Goal: Information Seeking & Learning: Check status

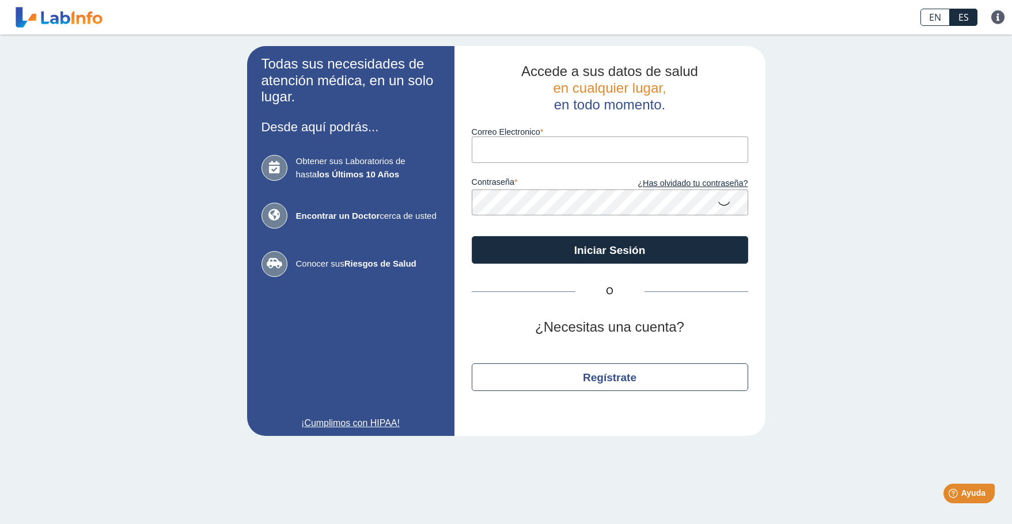
click at [529, 151] on input "Correo Electronico" at bounding box center [610, 150] width 277 height 26
type input "[EMAIL_ADDRESS][DOMAIN_NAME]"
click at [722, 202] on icon at bounding box center [724, 203] width 14 height 22
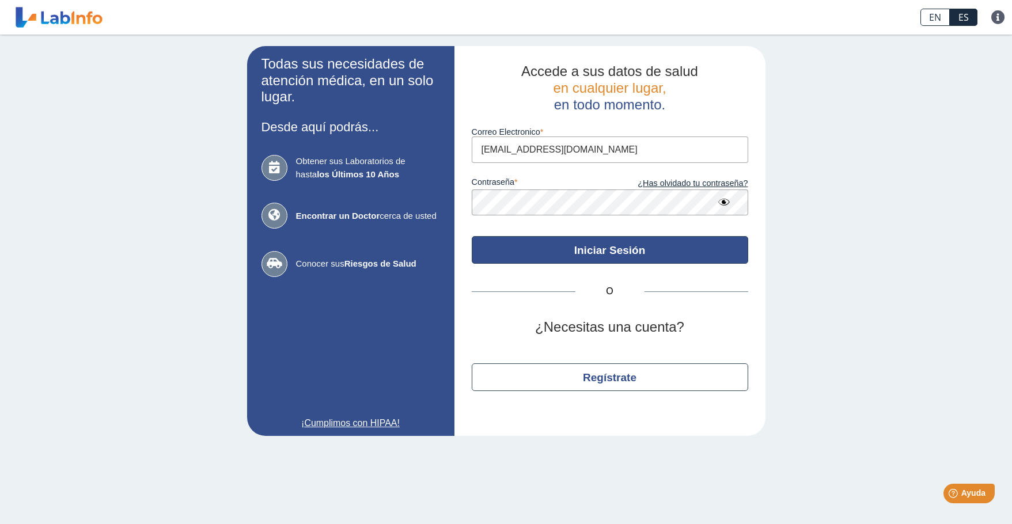
click at [606, 247] on button "Iniciar Sesión" at bounding box center [610, 250] width 277 height 28
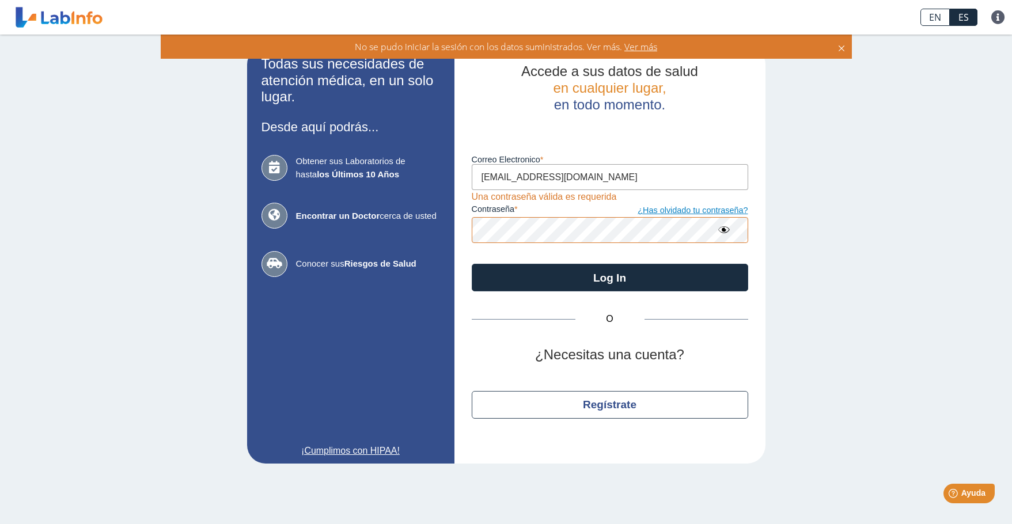
click at [683, 210] on link "¿Has olvidado tu contraseña?" at bounding box center [679, 211] width 138 height 13
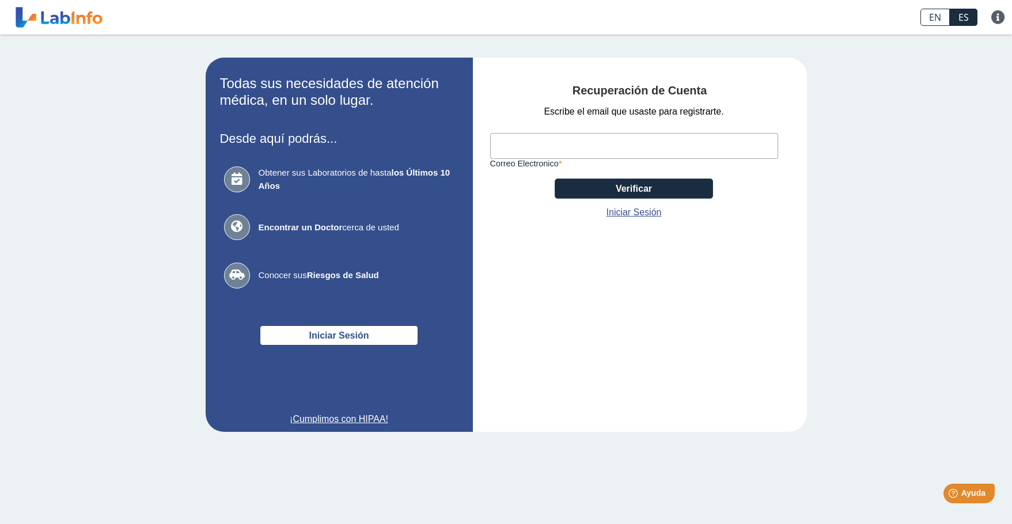
click at [605, 152] on input "Correo Electronico" at bounding box center [634, 146] width 288 height 26
type input "e_hernandez711@yahoo.com"
click at [629, 186] on button "Verificar" at bounding box center [634, 189] width 158 height 20
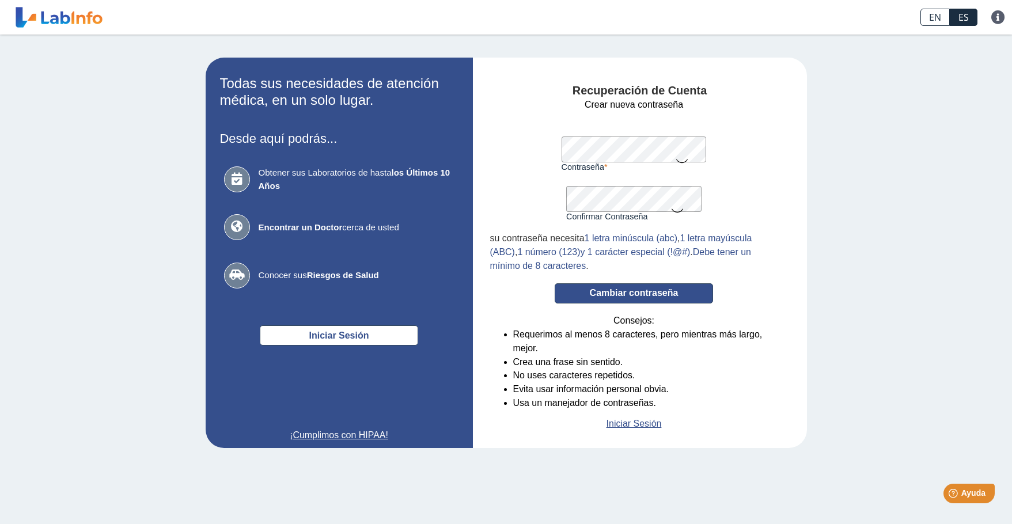
click at [629, 290] on button "Cambiar contraseña" at bounding box center [634, 293] width 158 height 20
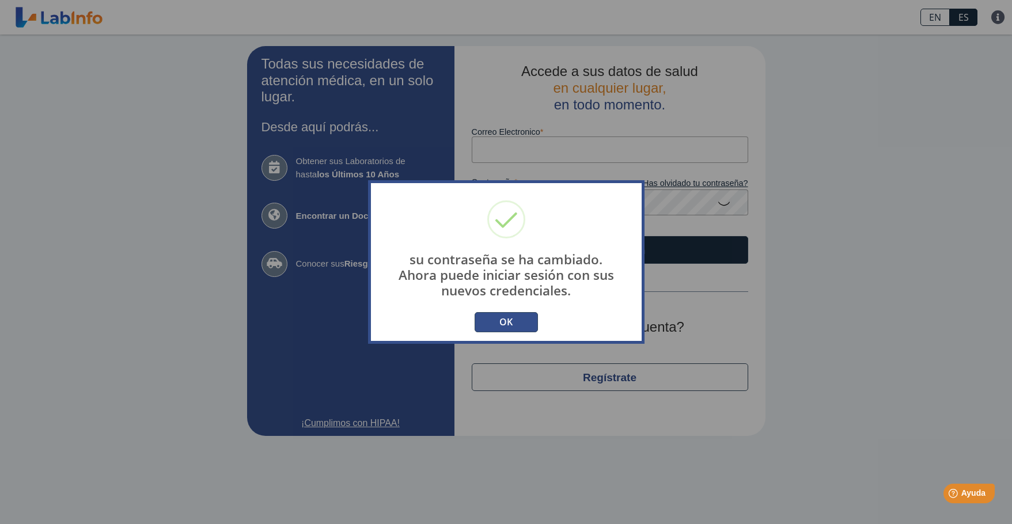
click at [502, 317] on button "OK" at bounding box center [506, 322] width 63 height 20
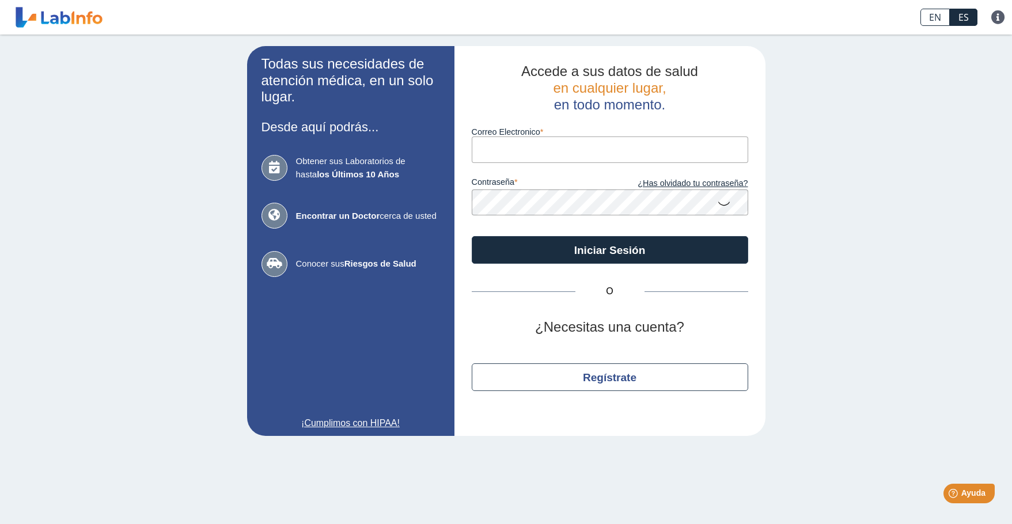
click at [612, 143] on input "Correo Electronico" at bounding box center [610, 150] width 277 height 26
type input "e_hernandez711@yahoo.com"
click at [472, 236] on button "Iniciar Sesión" at bounding box center [610, 250] width 277 height 28
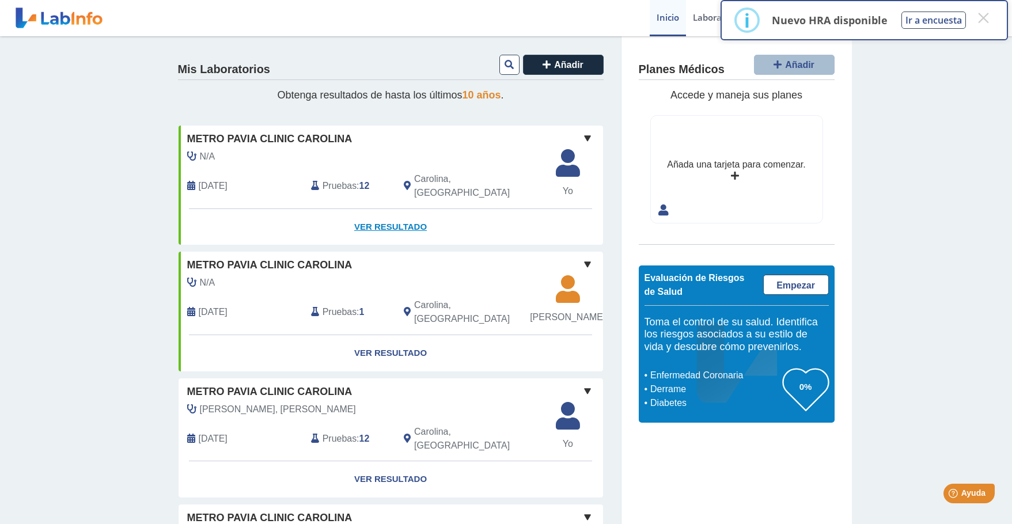
click at [382, 213] on link "Ver Resultado" at bounding box center [391, 227] width 425 height 36
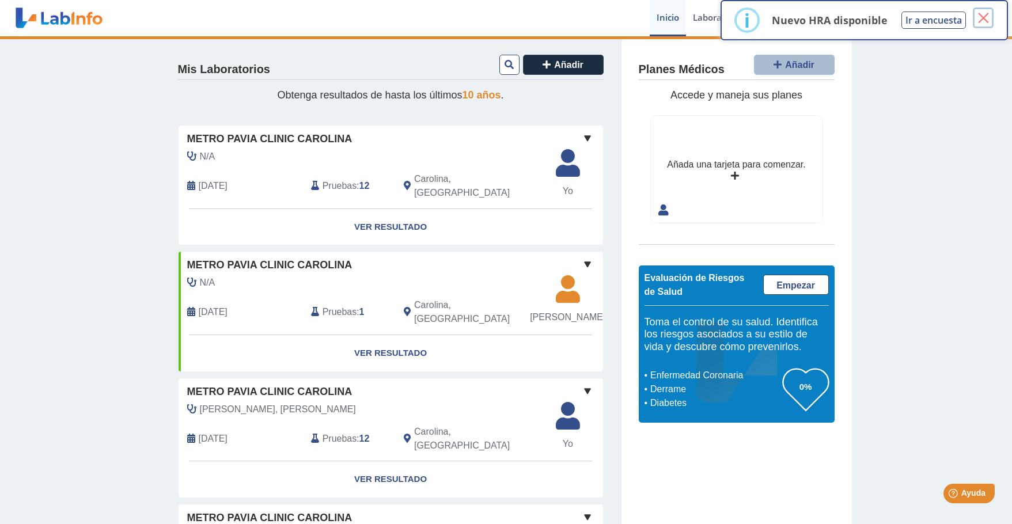
click at [989, 22] on button "×" at bounding box center [983, 17] width 21 height 21
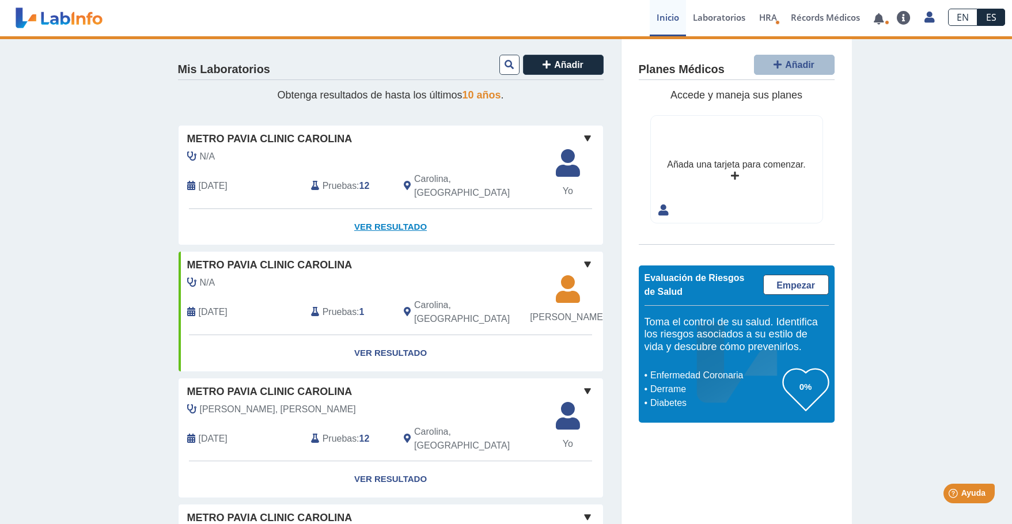
click at [408, 215] on link "Ver Resultado" at bounding box center [391, 227] width 425 height 36
click at [373, 217] on link "Ver Resultado" at bounding box center [391, 227] width 425 height 36
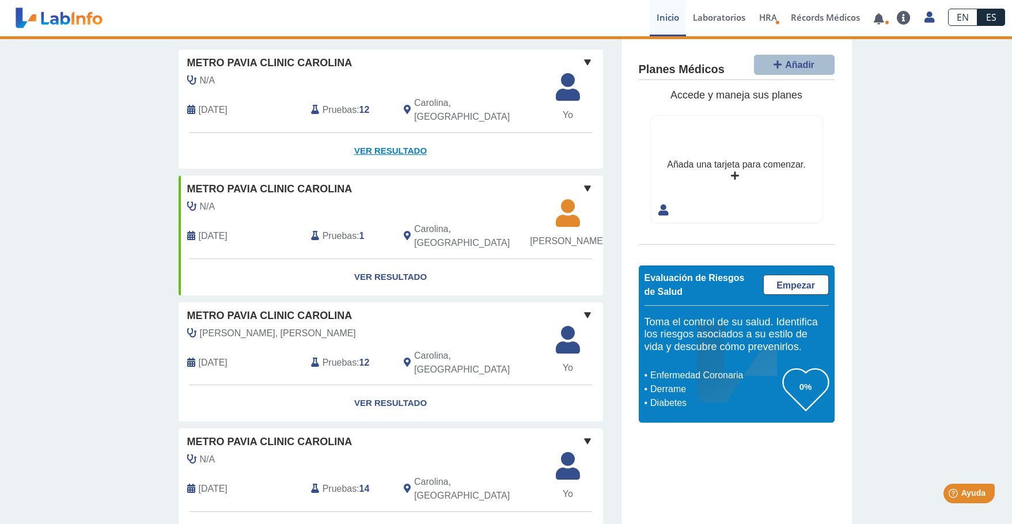
scroll to position [115, 0]
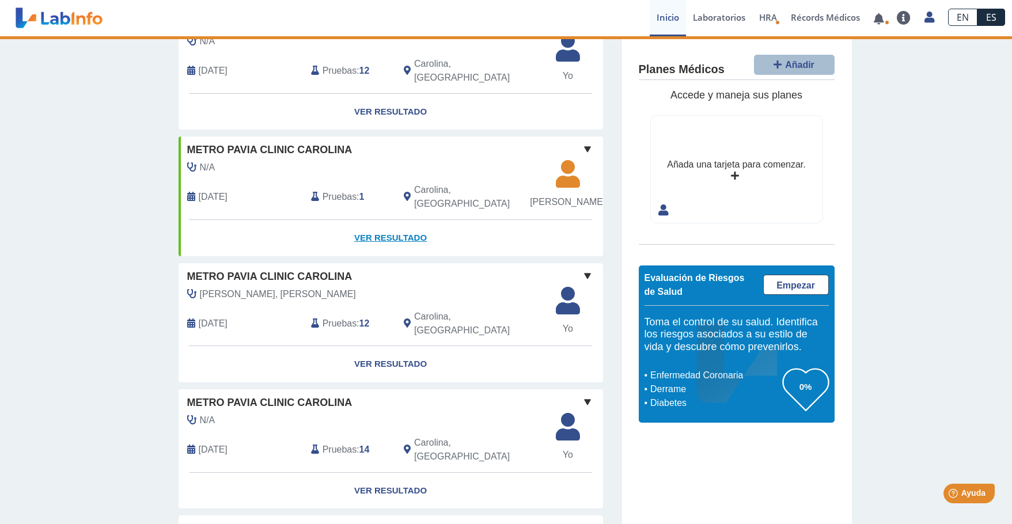
click at [387, 240] on link "Ver Resultado" at bounding box center [391, 238] width 425 height 36
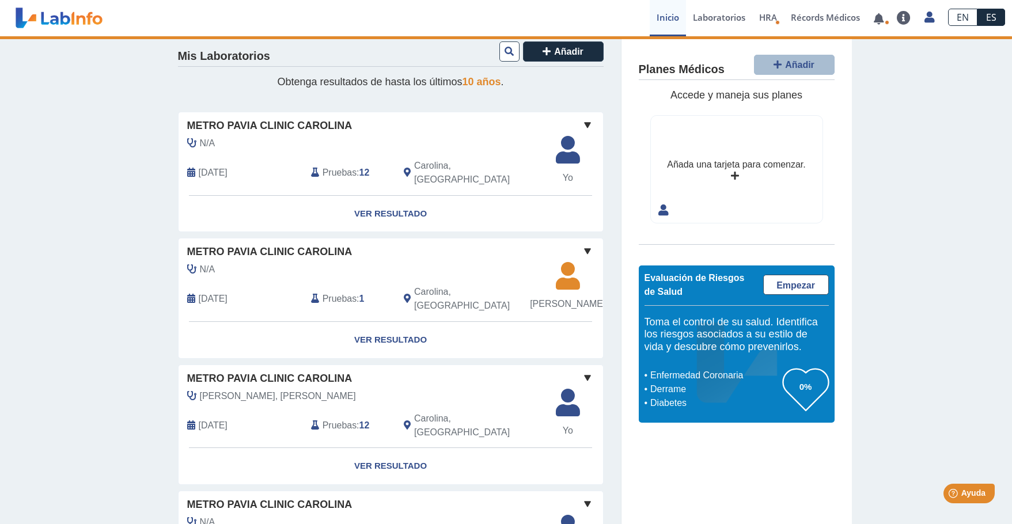
scroll to position [0, 0]
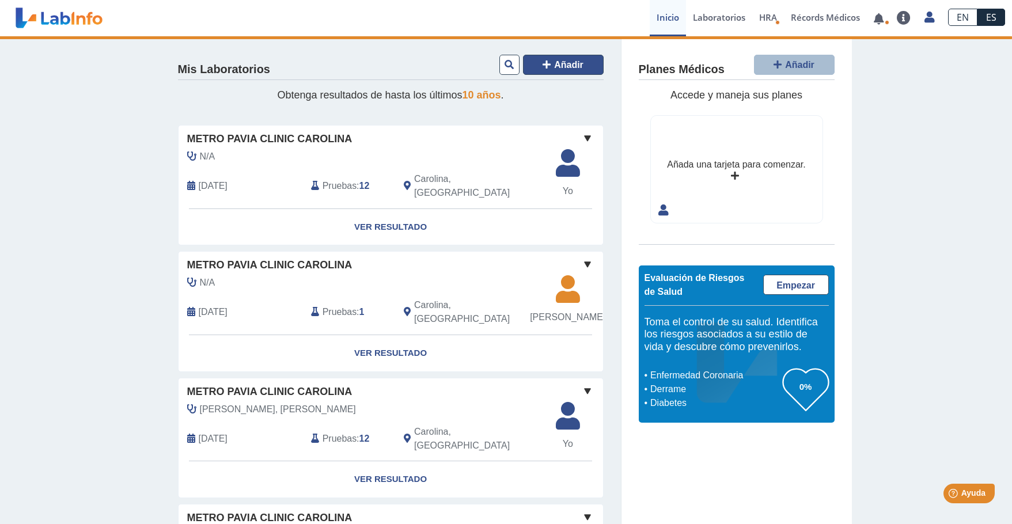
click at [554, 62] on span "Añadir" at bounding box center [568, 65] width 29 height 10
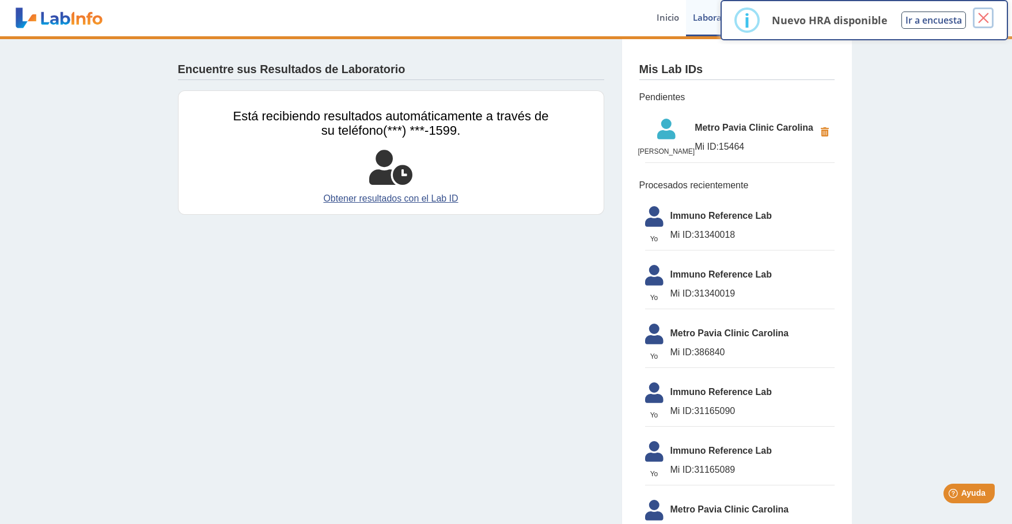
click at [976, 19] on button "×" at bounding box center [983, 17] width 21 height 21
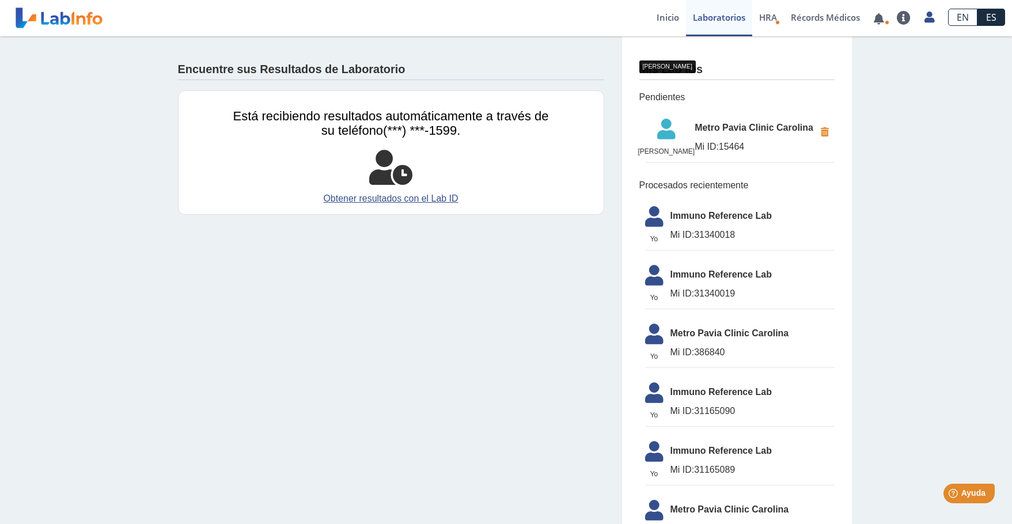
click at [681, 135] on icon at bounding box center [666, 133] width 57 height 28
click at [675, 157] on span "[PERSON_NAME]" at bounding box center [666, 151] width 57 height 10
click at [391, 198] on link "Obtener resultados con el Lab ID" at bounding box center [391, 199] width 316 height 14
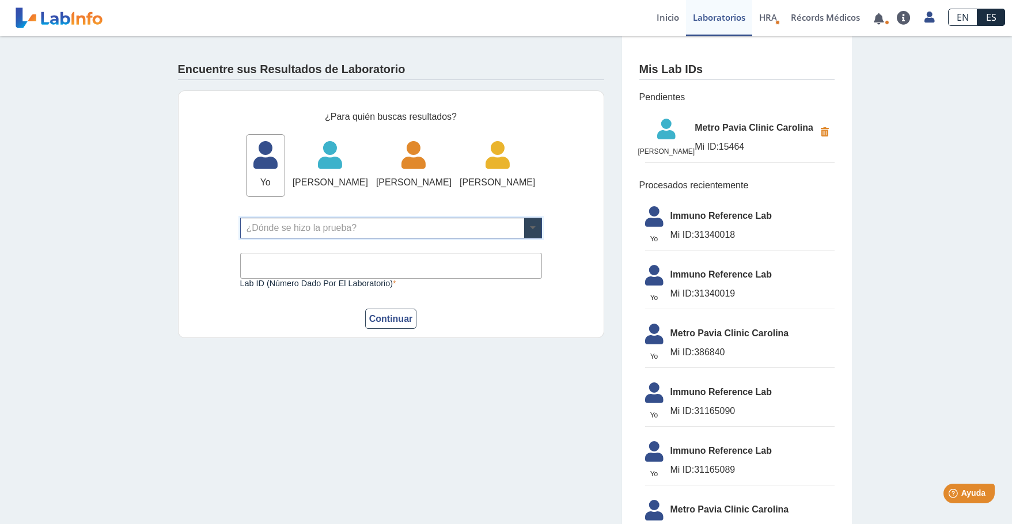
click at [530, 238] on span at bounding box center [532, 228] width 17 height 20
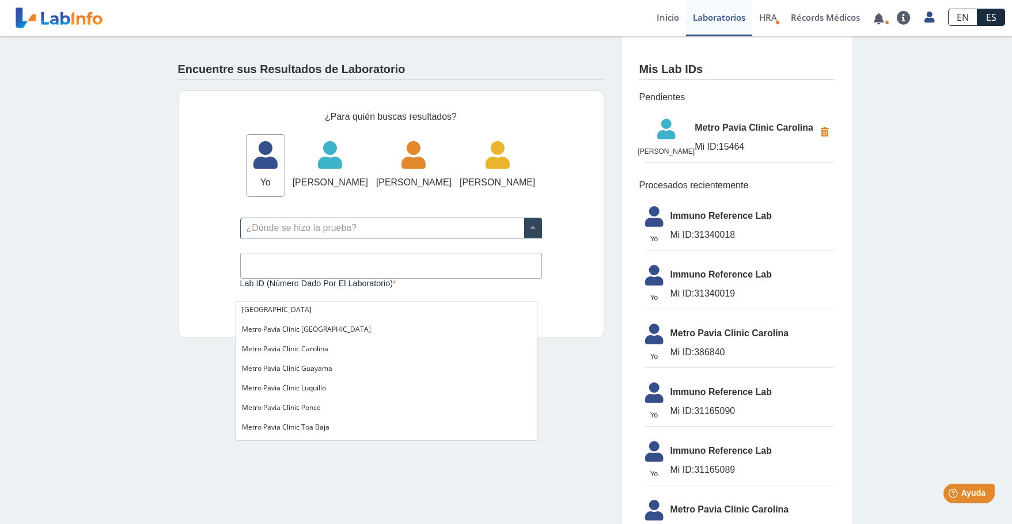
scroll to position [824, 0]
click at [313, 353] on span "Metro Pavia Clinic Carolina" at bounding box center [285, 349] width 86 height 10
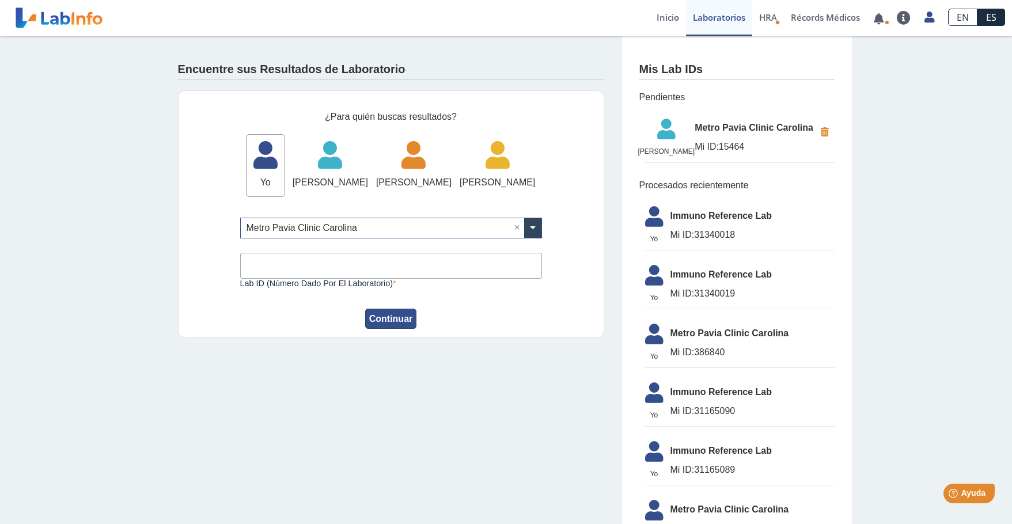
click at [388, 329] on button "Continuar" at bounding box center [391, 319] width 52 height 20
click at [325, 279] on input "Lab ID (número dado por el laboratorio)" at bounding box center [391, 266] width 302 height 26
type input "15464"
click at [366, 329] on button "Continuar" at bounding box center [391, 319] width 52 height 20
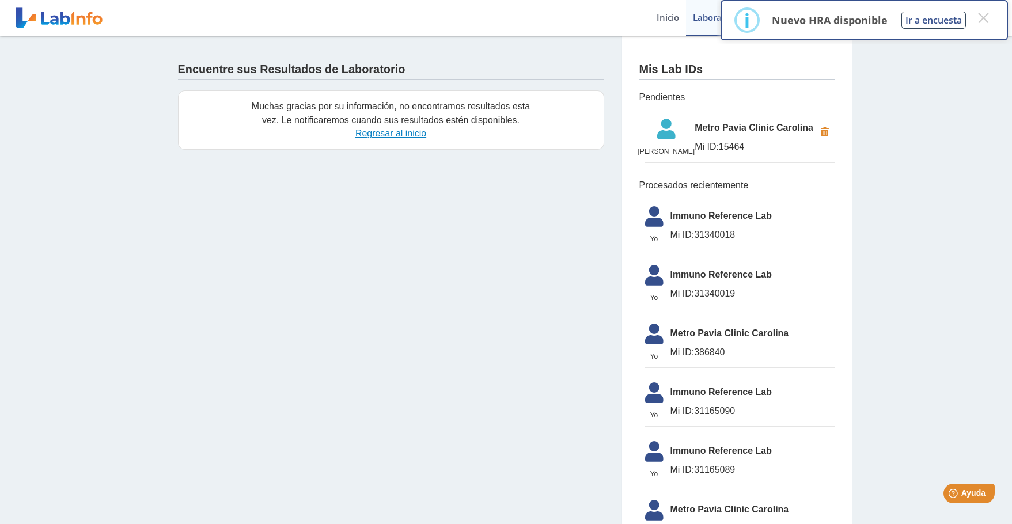
click at [379, 136] on link "Regresar al inicio" at bounding box center [390, 133] width 71 height 10
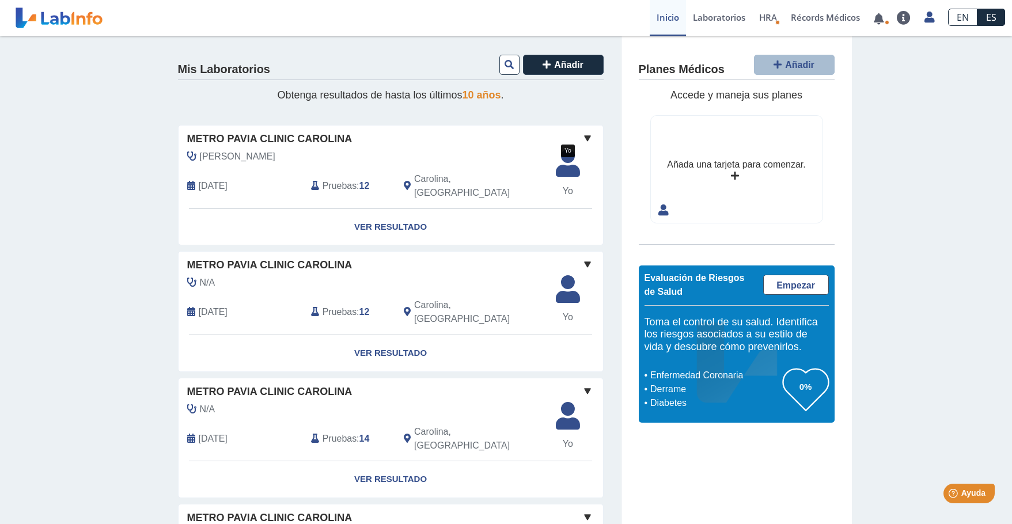
click at [565, 167] on icon at bounding box center [568, 167] width 38 height 35
click at [581, 138] on span at bounding box center [588, 138] width 14 height 14
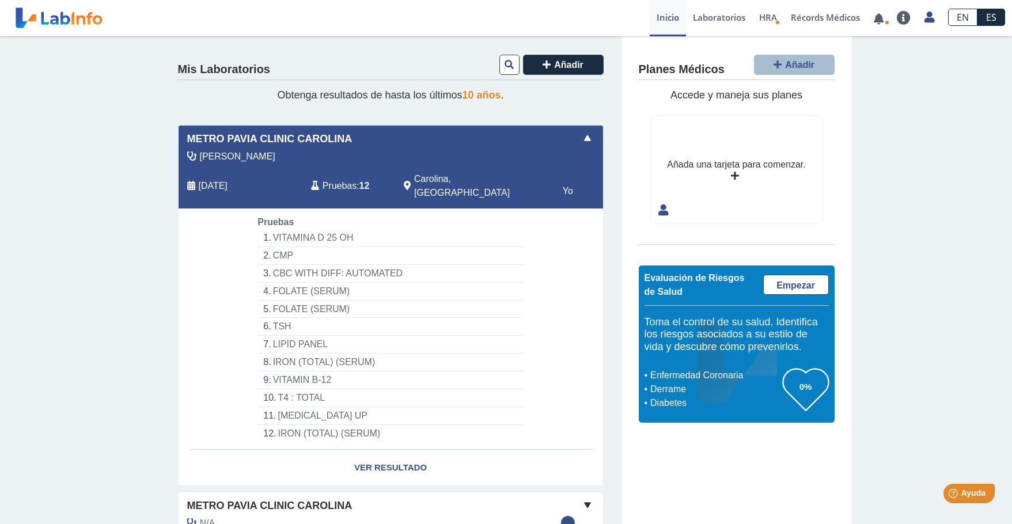
click at [298, 336] on li "LIPID PANEL" at bounding box center [391, 345] width 266 height 18
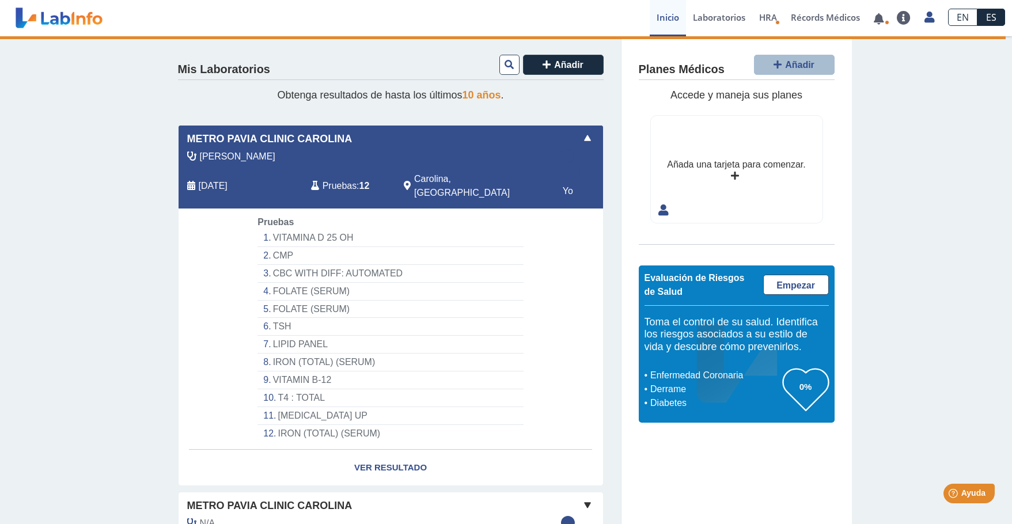
select select "**********"
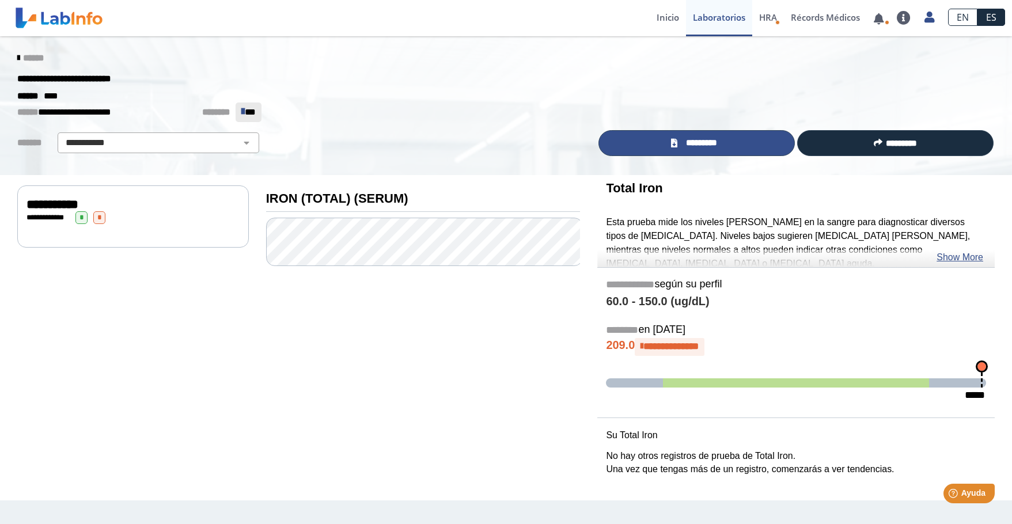
click at [683, 138] on span "*********" at bounding box center [702, 143] width 42 height 13
click at [715, 18] on link "Laboratorios" at bounding box center [719, 18] width 66 height 36
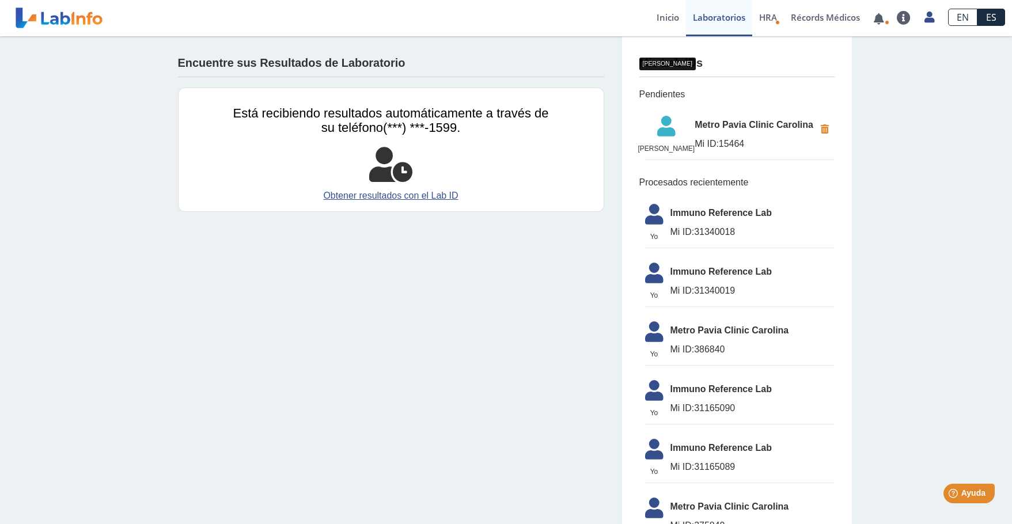
click at [664, 143] on icon at bounding box center [666, 130] width 57 height 28
click at [669, 131] on icon at bounding box center [666, 130] width 57 height 28
click at [695, 154] on span "[PERSON_NAME]" at bounding box center [666, 148] width 57 height 10
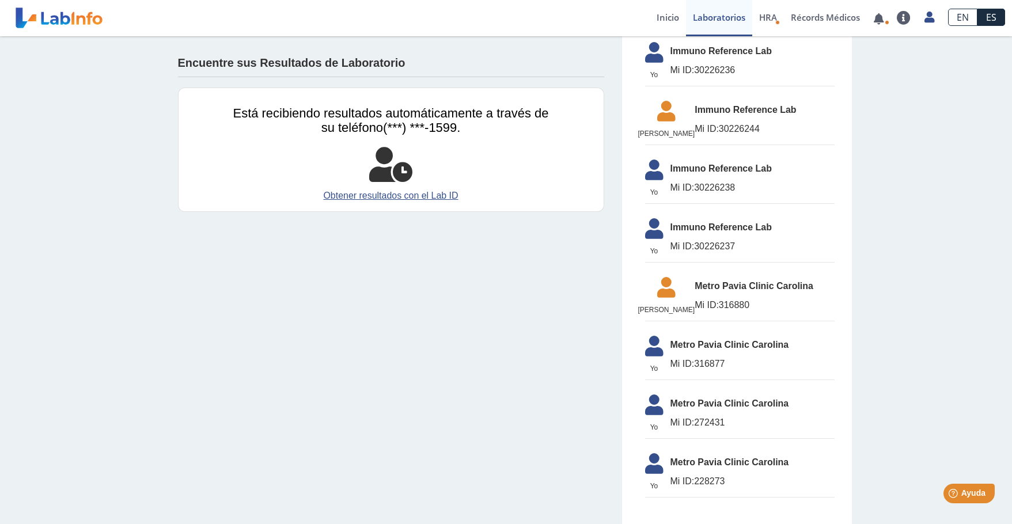
scroll to position [983, 0]
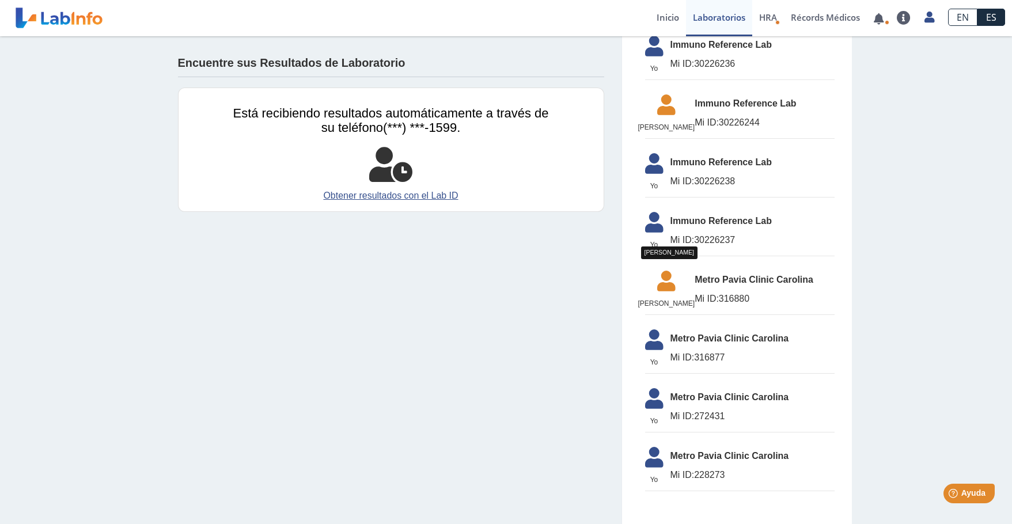
click at [669, 280] on icon at bounding box center [666, 285] width 57 height 28
click at [672, 298] on span "[PERSON_NAME]" at bounding box center [666, 303] width 57 height 10
click at [673, 272] on icon at bounding box center [666, 285] width 57 height 28
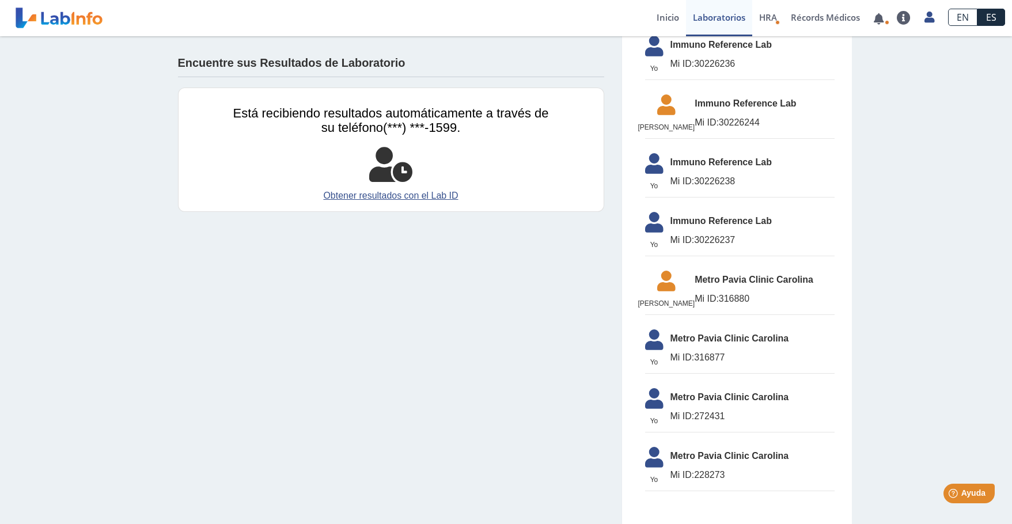
click at [756, 296] on span "Mi ID: 316880" at bounding box center [764, 299] width 139 height 14
click at [649, 156] on icon at bounding box center [654, 167] width 32 height 28
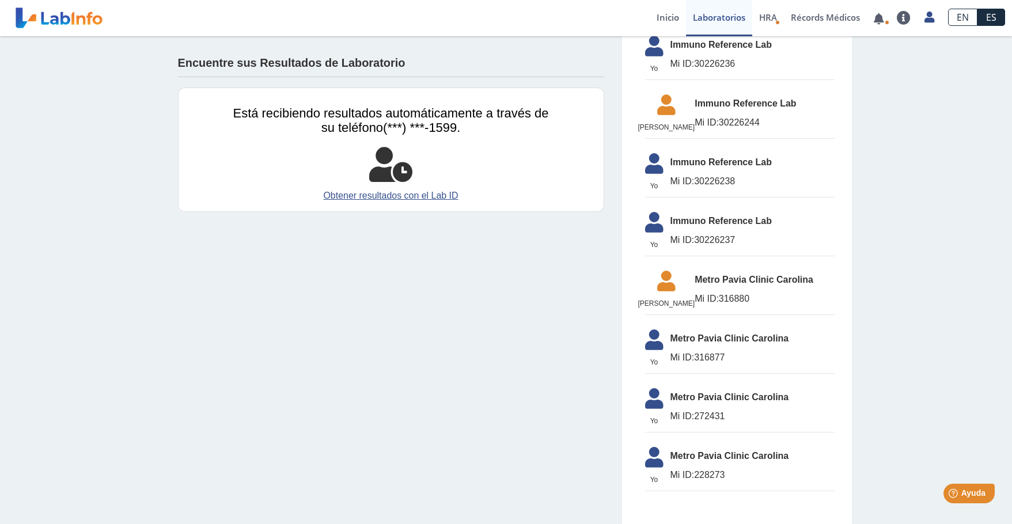
click at [705, 156] on span "Immuno Reference Lab" at bounding box center [753, 163] width 164 height 14
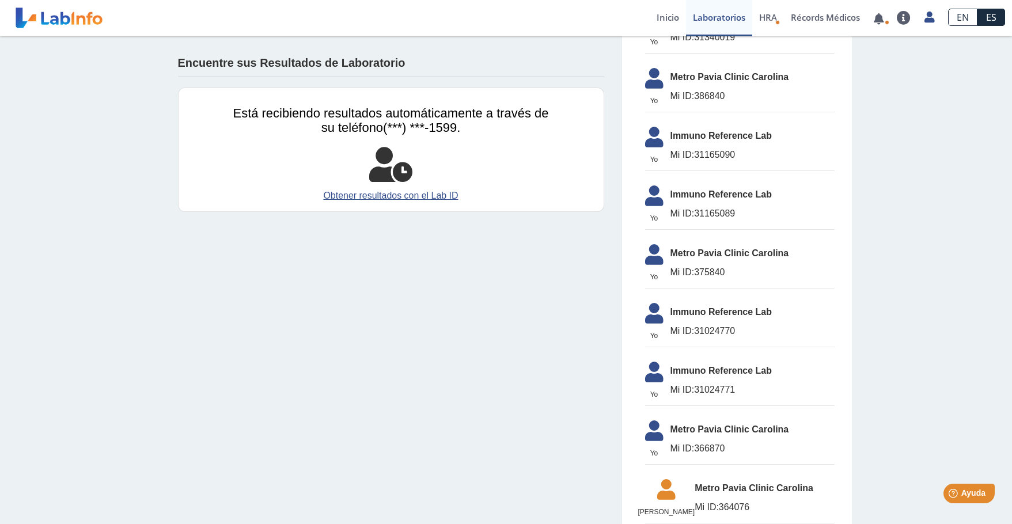
scroll to position [0, 0]
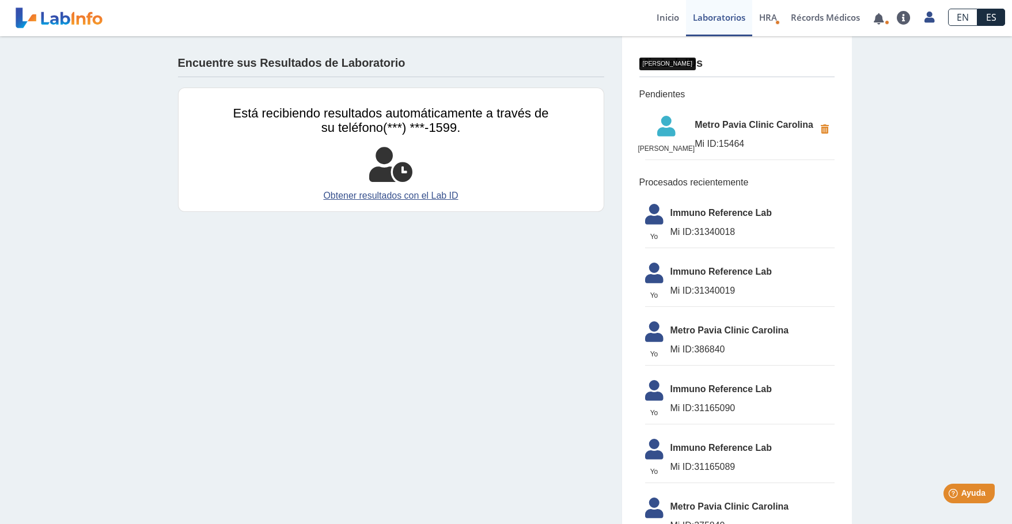
click at [669, 134] on icon at bounding box center [666, 130] width 57 height 28
click at [664, 133] on icon at bounding box center [666, 130] width 57 height 28
click at [664, 132] on icon at bounding box center [666, 130] width 57 height 28
click at [664, 17] on link "Inicio" at bounding box center [668, 18] width 36 height 36
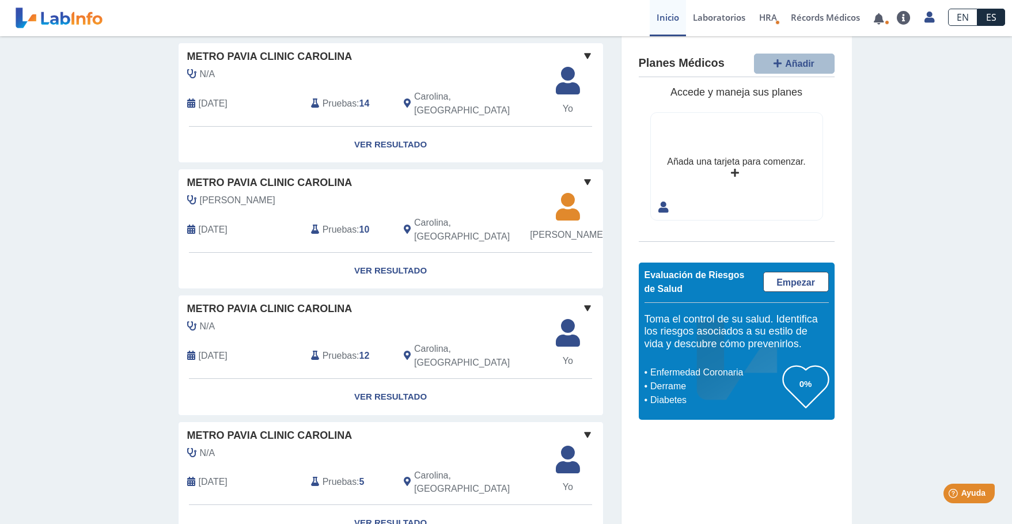
scroll to position [270, 0]
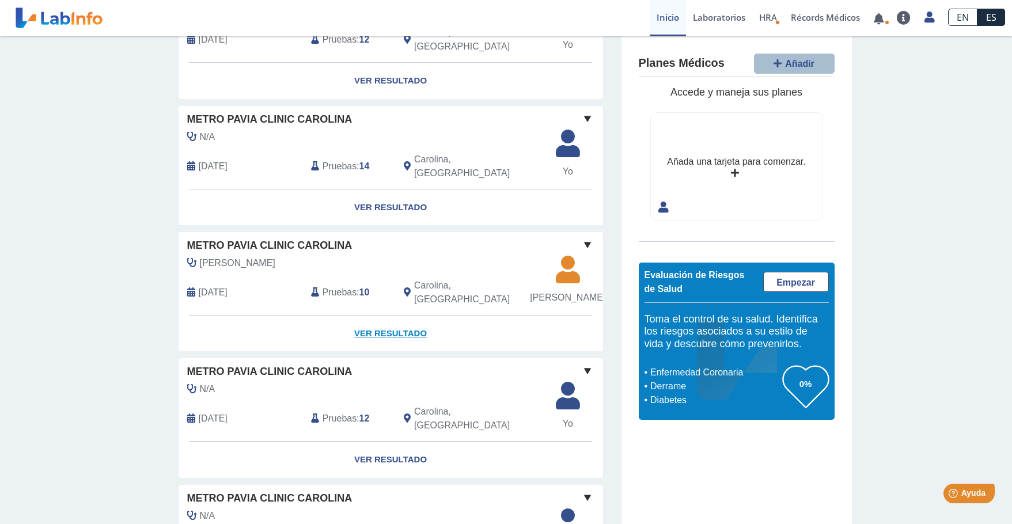
click at [378, 319] on link "Ver Resultado" at bounding box center [391, 334] width 425 height 36
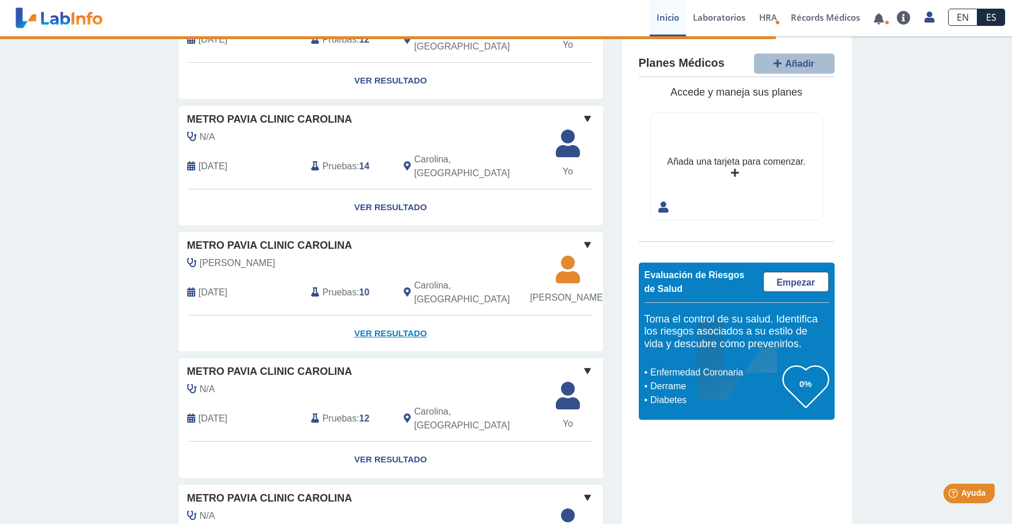
scroll to position [0, 0]
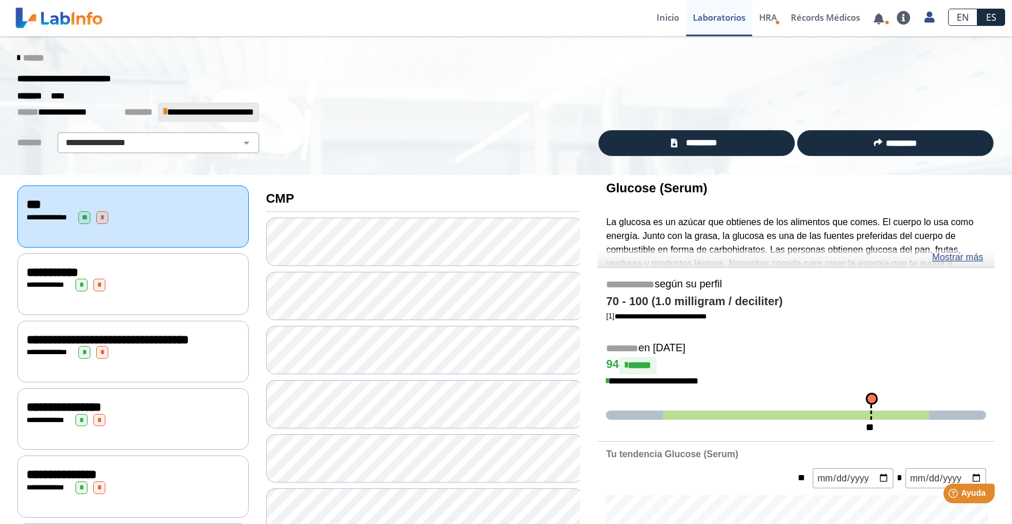
click at [44, 271] on span "**********" at bounding box center [52, 272] width 52 height 13
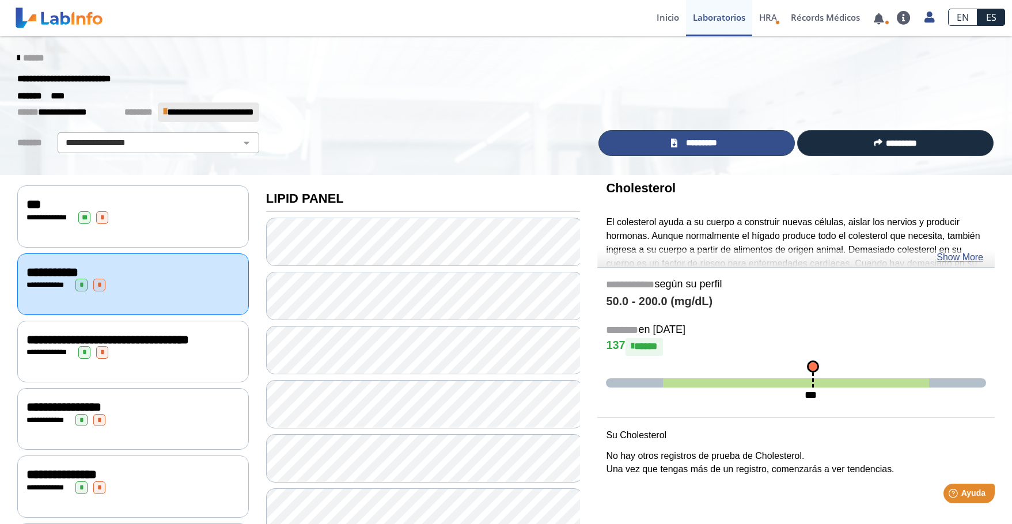
click at [688, 142] on span "*********" at bounding box center [702, 143] width 42 height 13
click at [667, 14] on link "Inicio" at bounding box center [668, 18] width 36 height 36
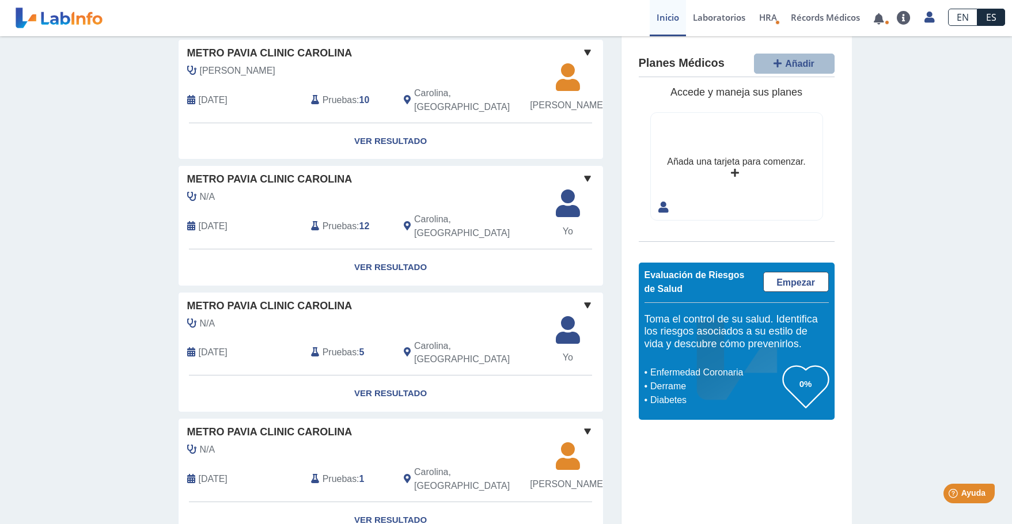
scroll to position [500, 0]
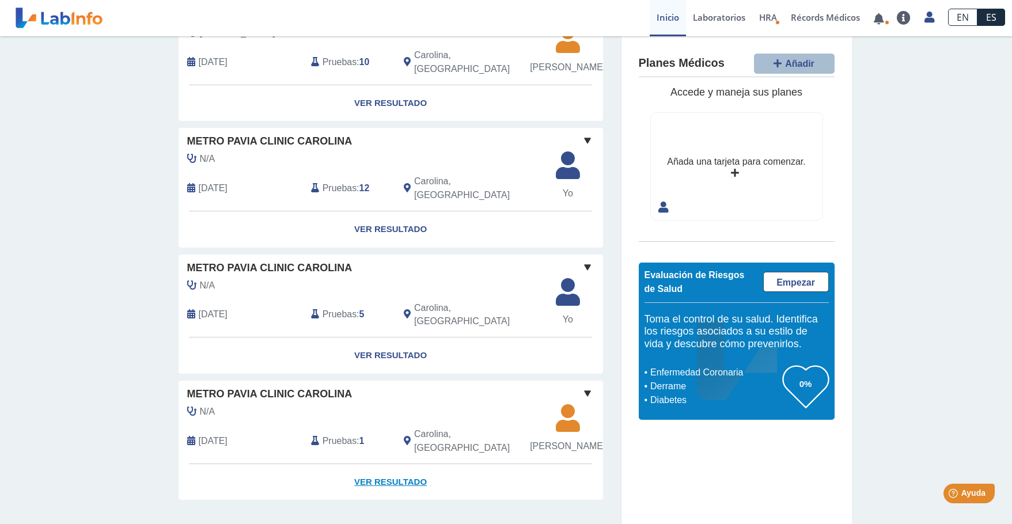
click at [378, 464] on link "Ver Resultado" at bounding box center [391, 482] width 425 height 36
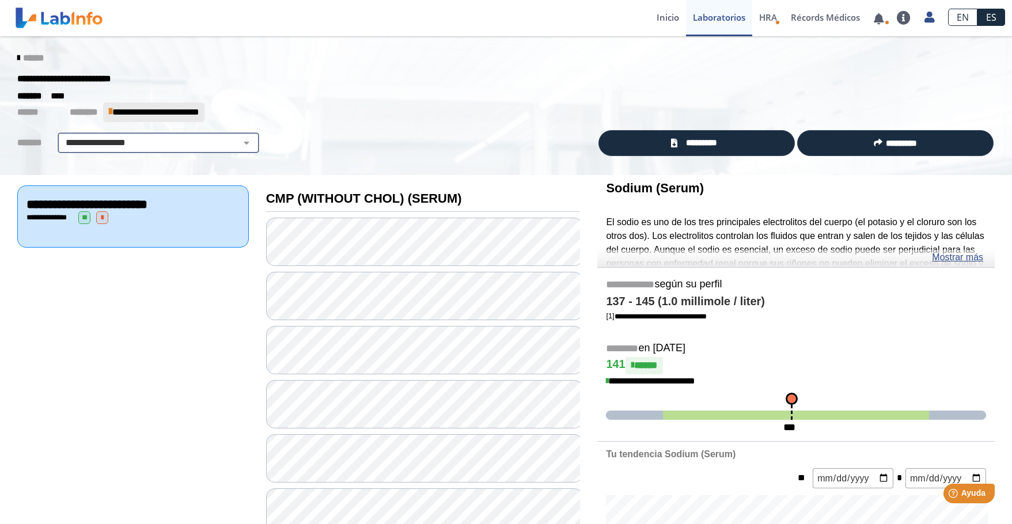
click at [240, 141] on select "**********" at bounding box center [158, 143] width 195 height 14
click at [61, 136] on select "**********" at bounding box center [158, 143] width 195 height 14
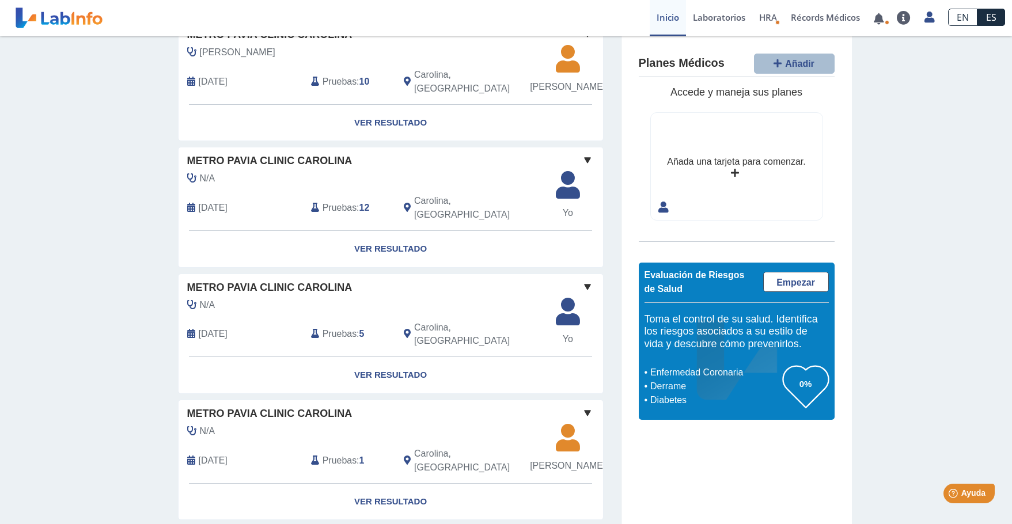
scroll to position [500, 0]
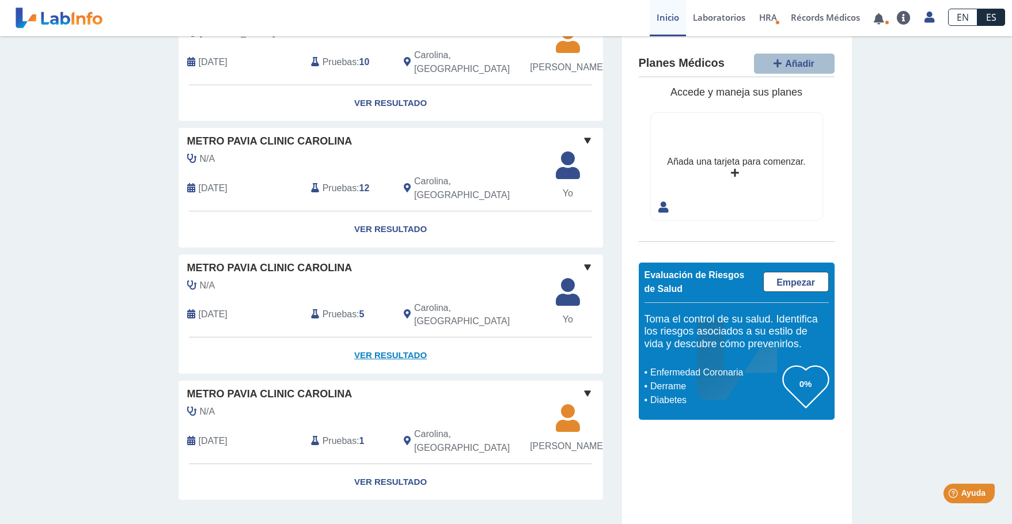
click at [365, 338] on link "Ver Resultado" at bounding box center [391, 356] width 425 height 36
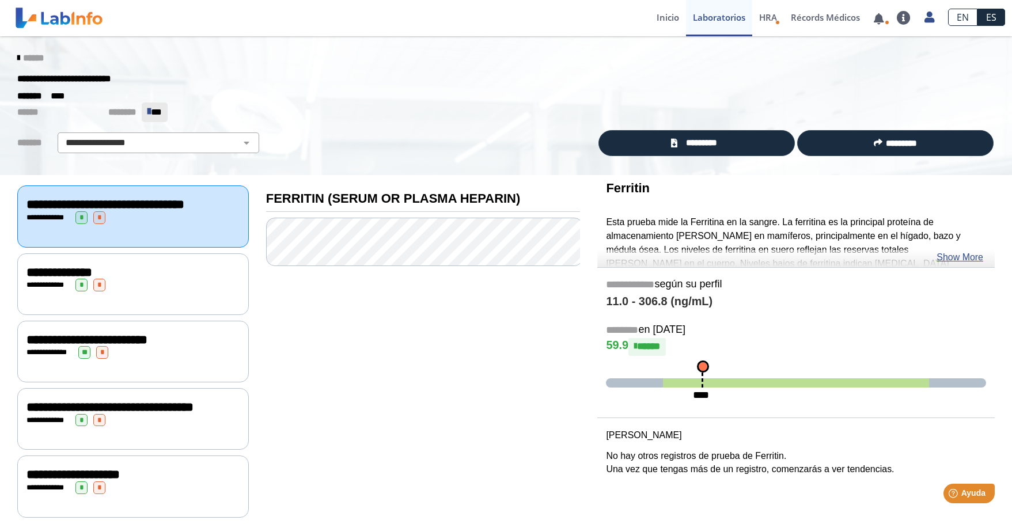
click at [154, 414] on span "**********" at bounding box center [109, 407] width 167 height 13
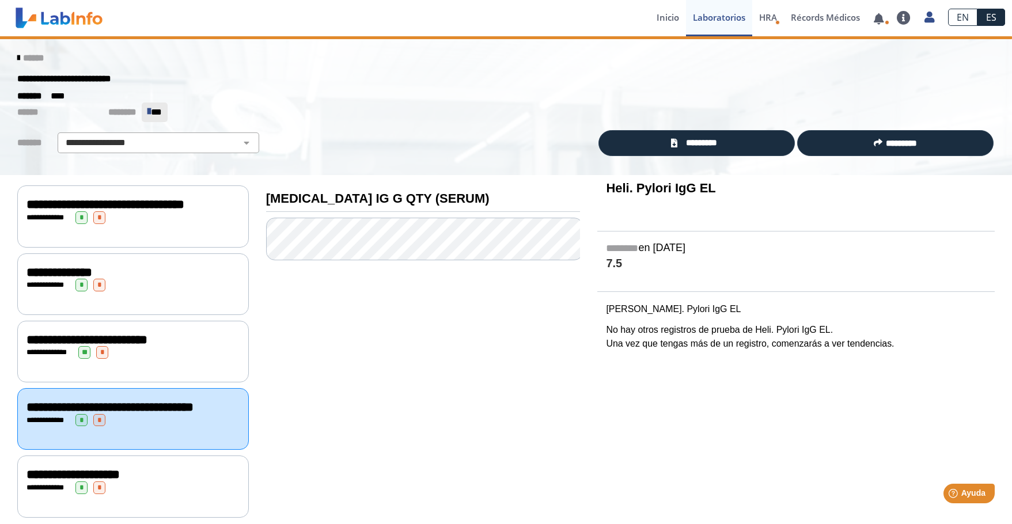
click at [154, 414] on span "**********" at bounding box center [109, 407] width 167 height 13
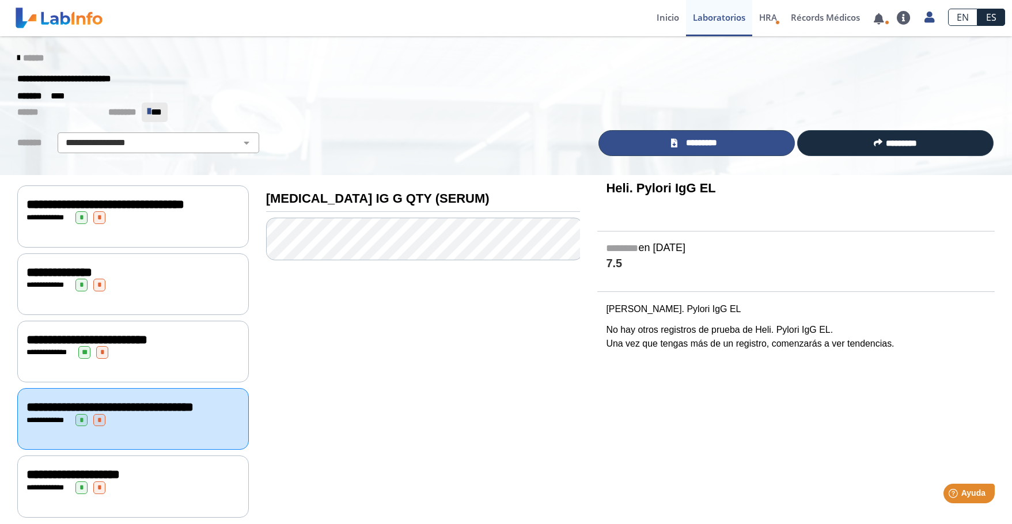
click at [704, 138] on span "*********" at bounding box center [702, 143] width 42 height 13
click at [667, 18] on link "Inicio" at bounding box center [668, 18] width 36 height 36
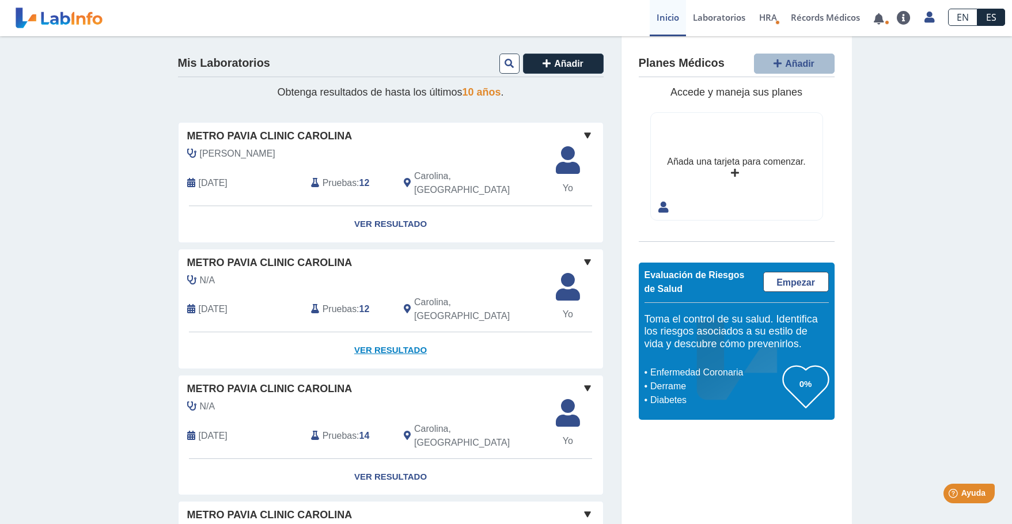
click at [379, 332] on link "Ver Resultado" at bounding box center [391, 350] width 425 height 36
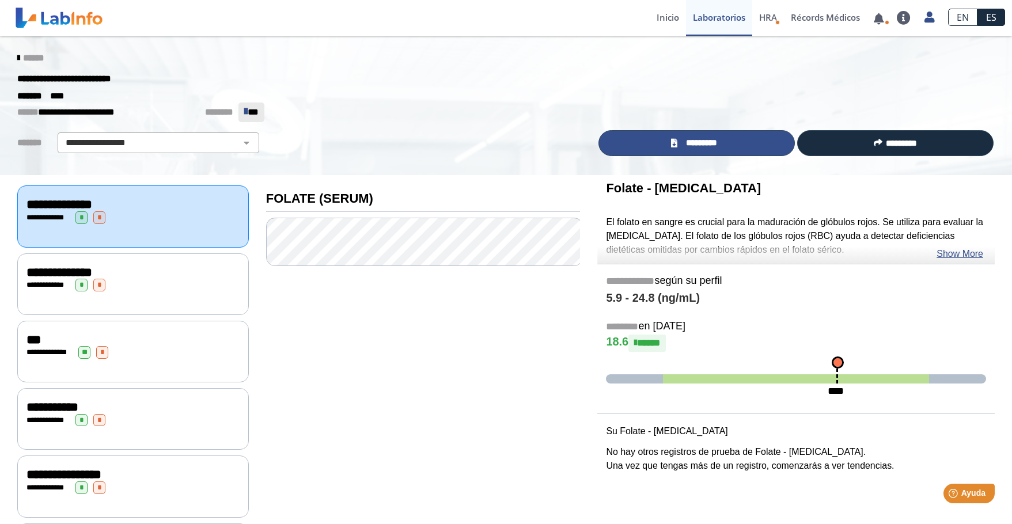
click at [665, 136] on link "*********" at bounding box center [697, 143] width 196 height 26
click at [675, 21] on link "Inicio" at bounding box center [668, 18] width 36 height 36
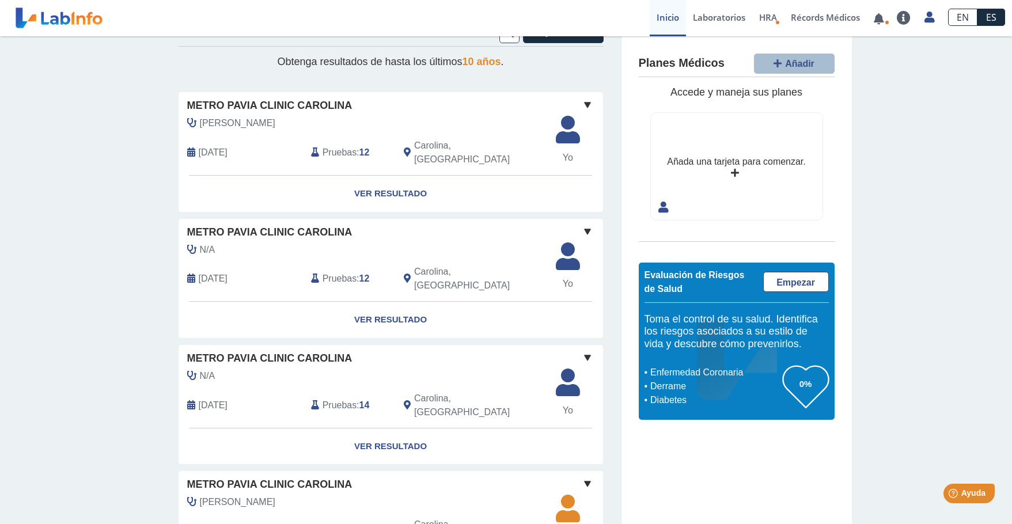
scroll to position [58, 0]
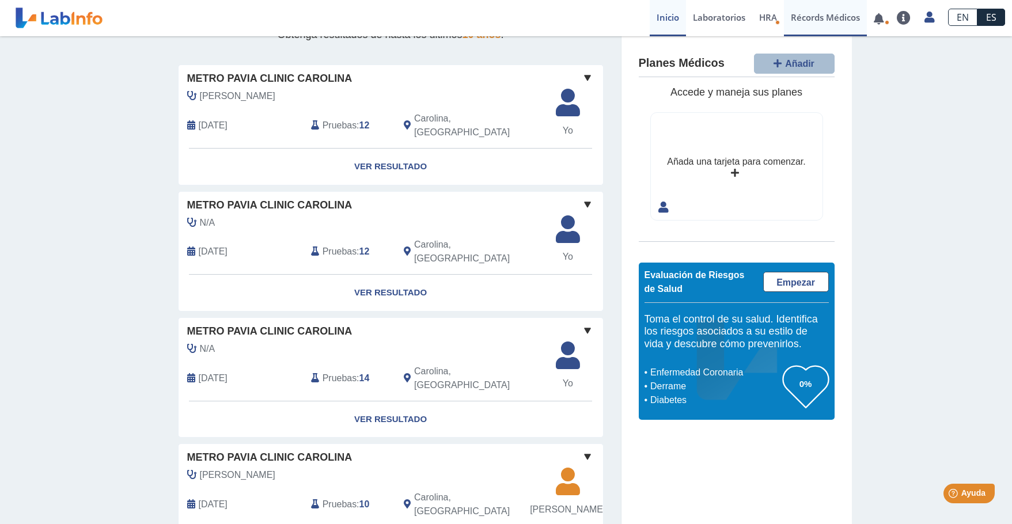
click at [829, 20] on link "Récords Médicos" at bounding box center [825, 18] width 83 height 36
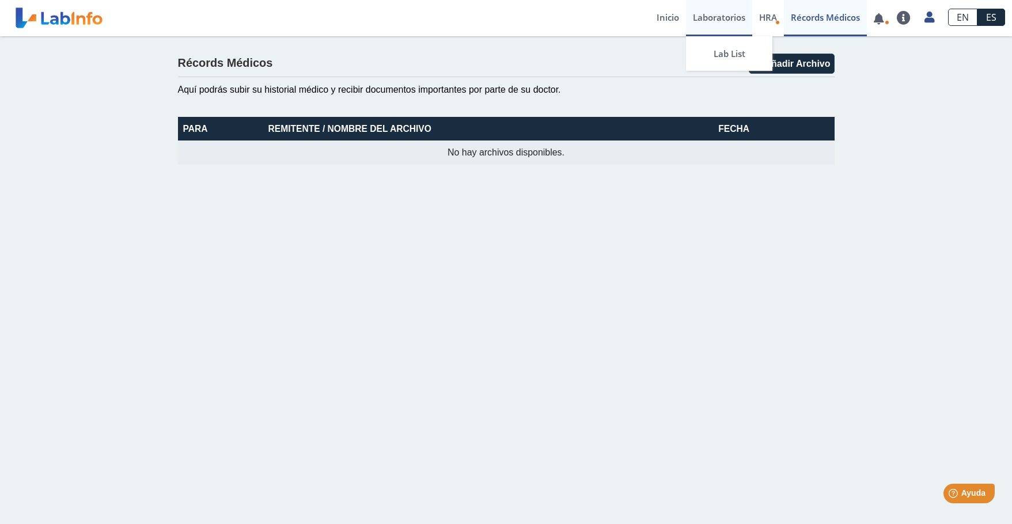
click at [717, 18] on link "Laboratorios" at bounding box center [719, 18] width 66 height 36
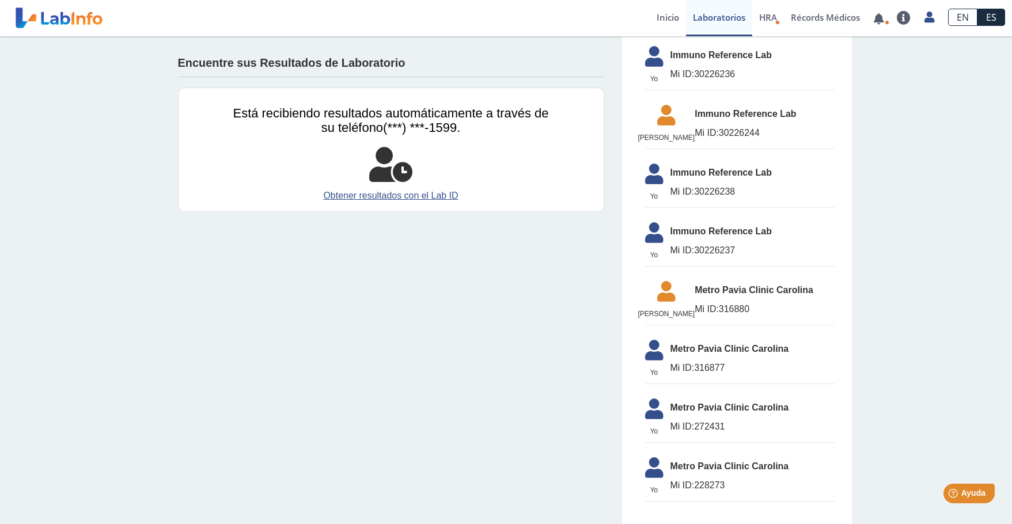
scroll to position [983, 0]
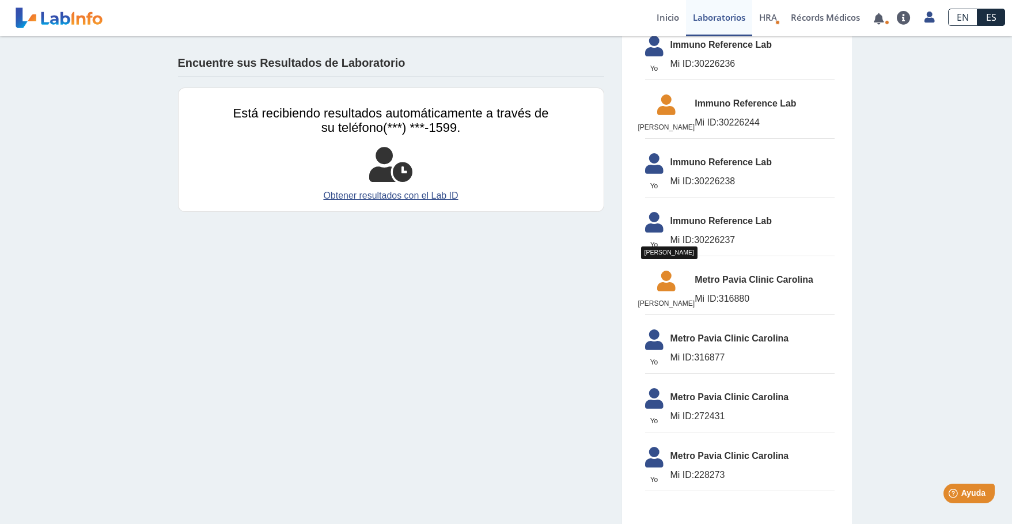
click at [676, 298] on span "[PERSON_NAME]" at bounding box center [666, 303] width 57 height 10
click at [678, 277] on icon at bounding box center [666, 285] width 57 height 28
click at [682, 364] on span "Mi ID: 316877" at bounding box center [753, 358] width 164 height 14
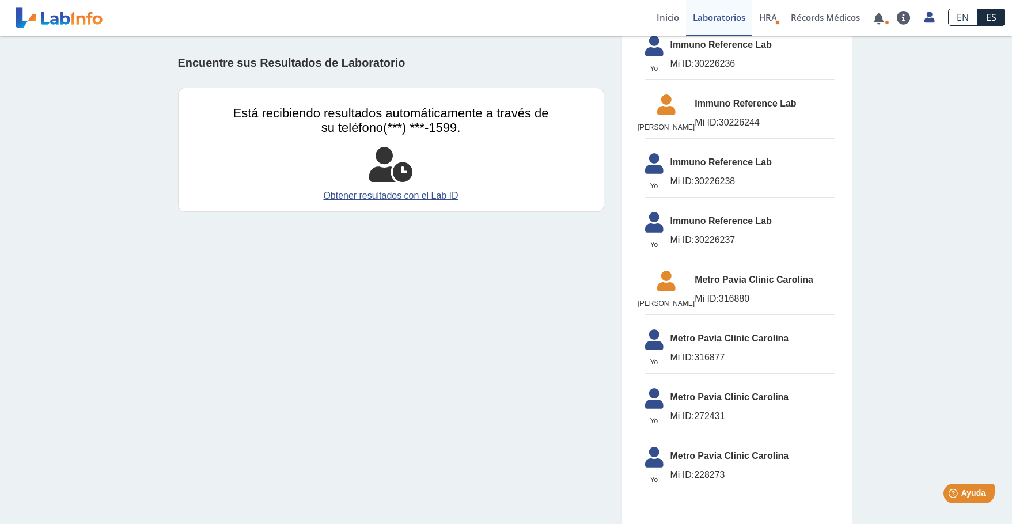
click at [682, 354] on span "Mi ID:" at bounding box center [683, 358] width 24 height 10
click at [646, 347] on icon at bounding box center [654, 344] width 32 height 28
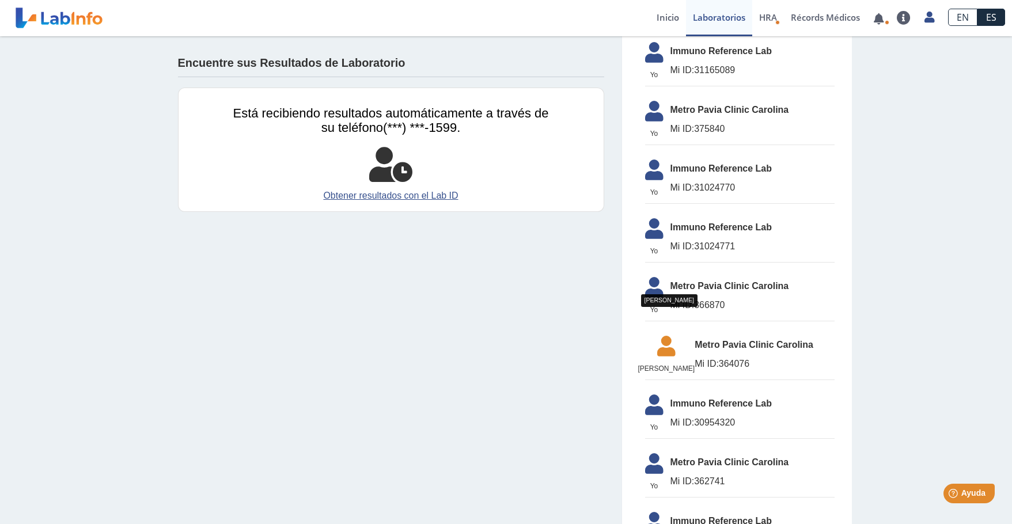
scroll to position [0, 0]
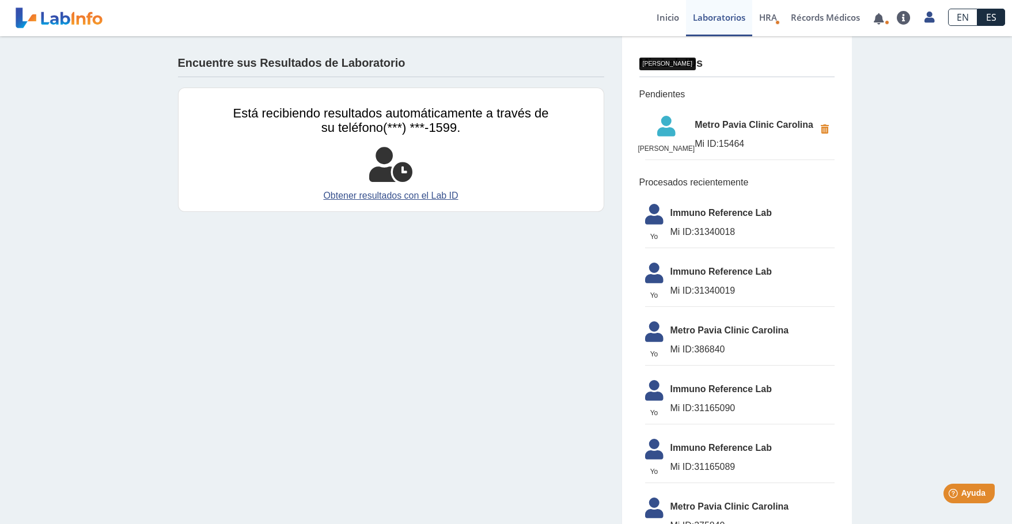
click at [669, 154] on span "[PERSON_NAME]" at bounding box center [666, 148] width 57 height 10
click at [718, 126] on span "Metro Pavia Clinic Carolina" at bounding box center [755, 125] width 120 height 14
click at [666, 135] on icon at bounding box center [666, 130] width 57 height 28
click at [648, 95] on span "Pendientes" at bounding box center [736, 95] width 195 height 14
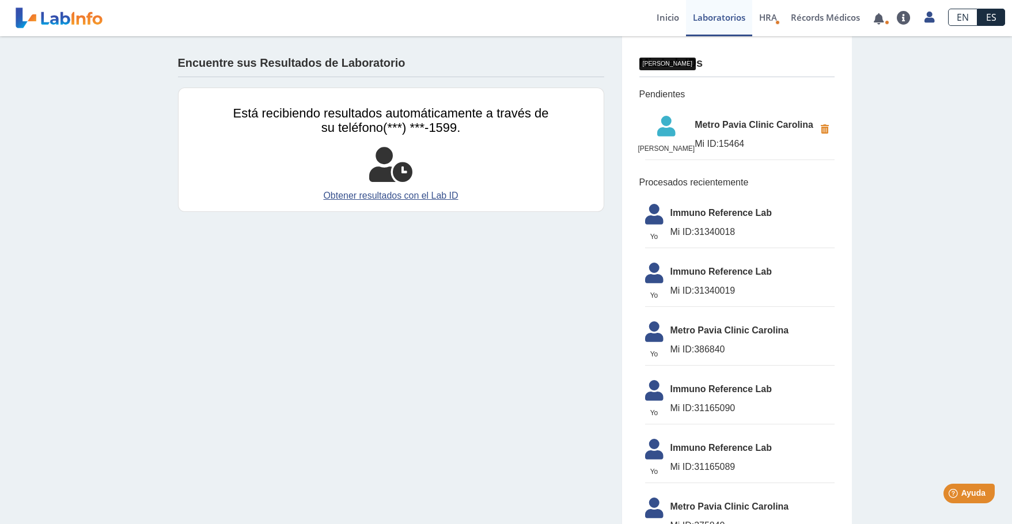
click at [672, 154] on span "[PERSON_NAME]" at bounding box center [666, 148] width 57 height 10
click at [807, 18] on link "Récords Médicos" at bounding box center [825, 18] width 83 height 36
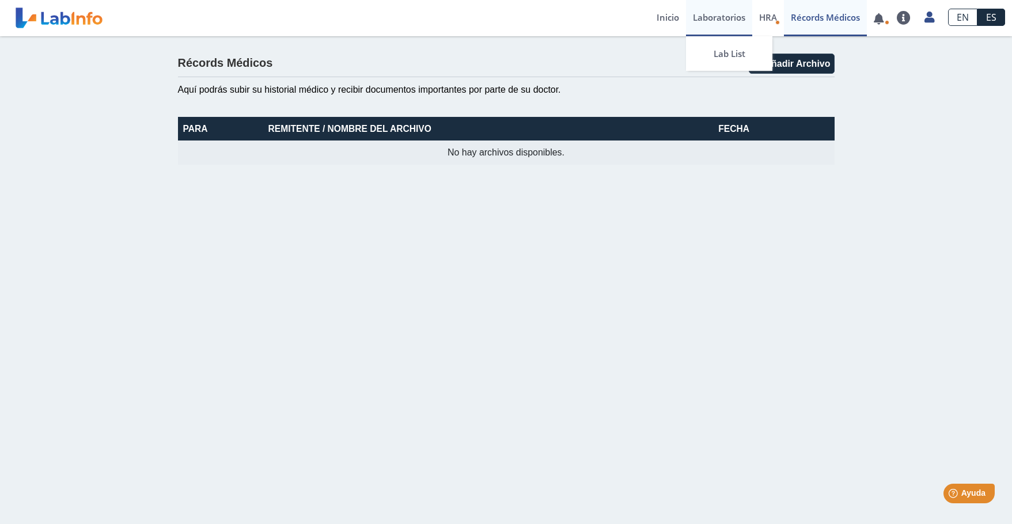
click at [717, 18] on link "Laboratorios" at bounding box center [719, 18] width 66 height 36
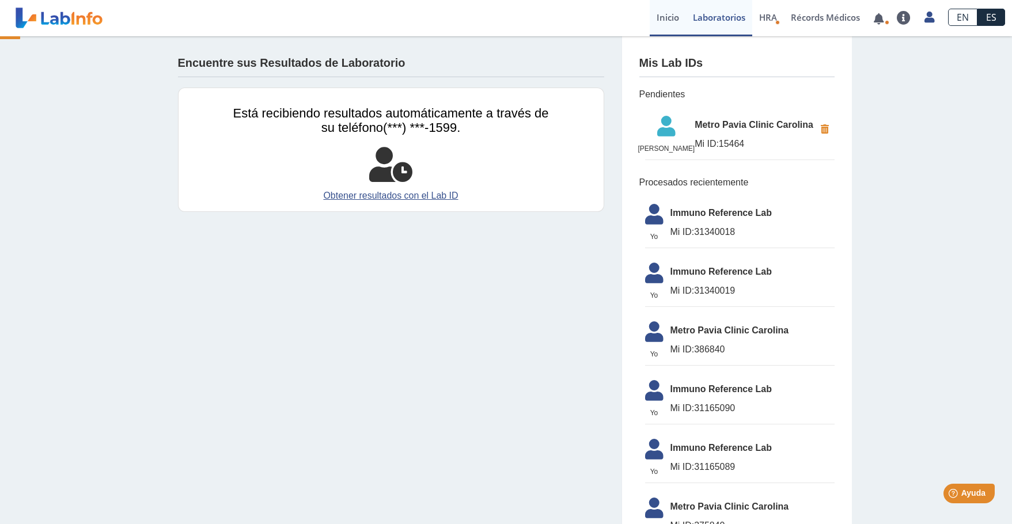
click at [668, 20] on link "Inicio" at bounding box center [668, 18] width 36 height 36
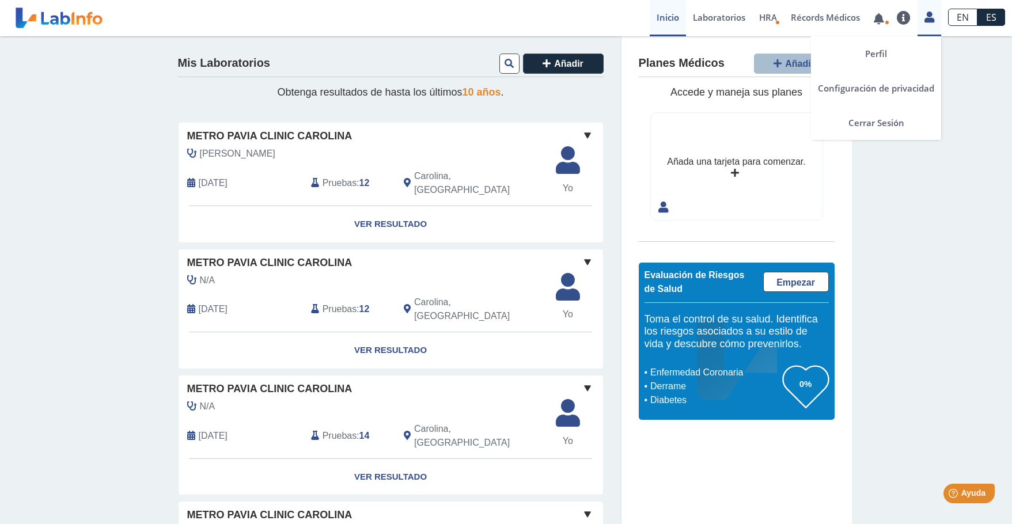
click at [929, 13] on icon at bounding box center [930, 17] width 10 height 9
click at [929, 18] on icon at bounding box center [930, 17] width 10 height 9
click at [888, 126] on link "Cerrar Sesión" at bounding box center [876, 122] width 130 height 35
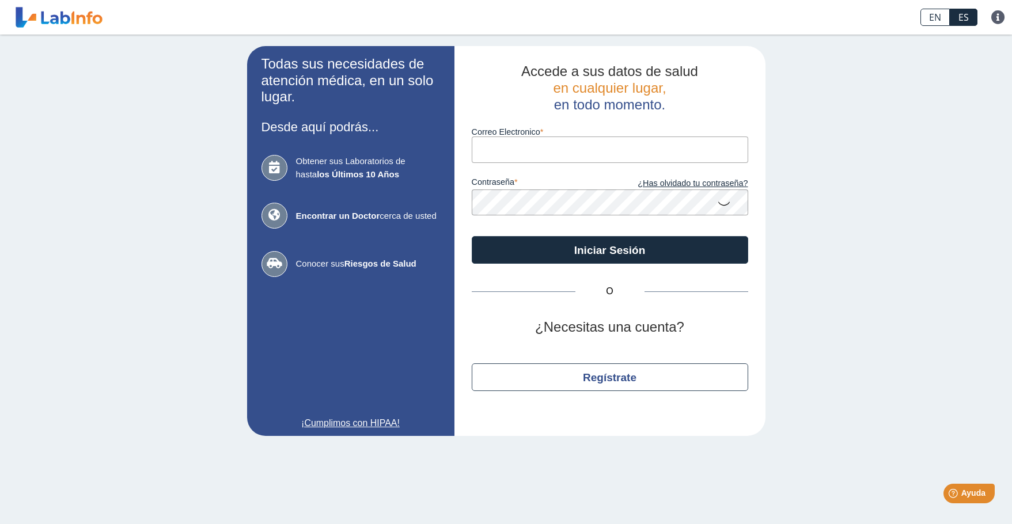
click at [552, 146] on input "Correo Electronico" at bounding box center [610, 150] width 277 height 26
type input "[PERSON_NAME][EMAIL_ADDRESS][PERSON_NAME][DOMAIN_NAME]"
click at [730, 203] on icon at bounding box center [724, 203] width 14 height 22
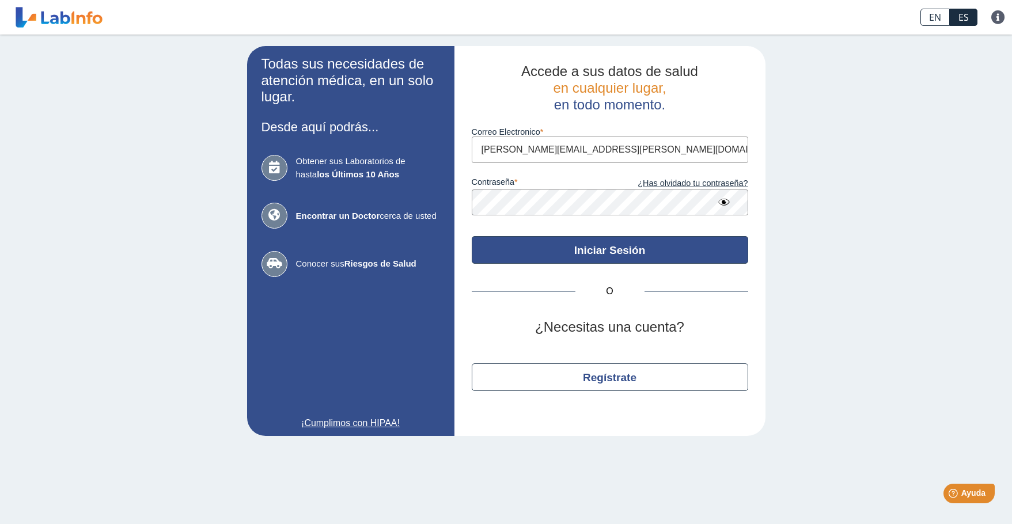
click at [629, 253] on button "Iniciar Sesión" at bounding box center [610, 250] width 277 height 28
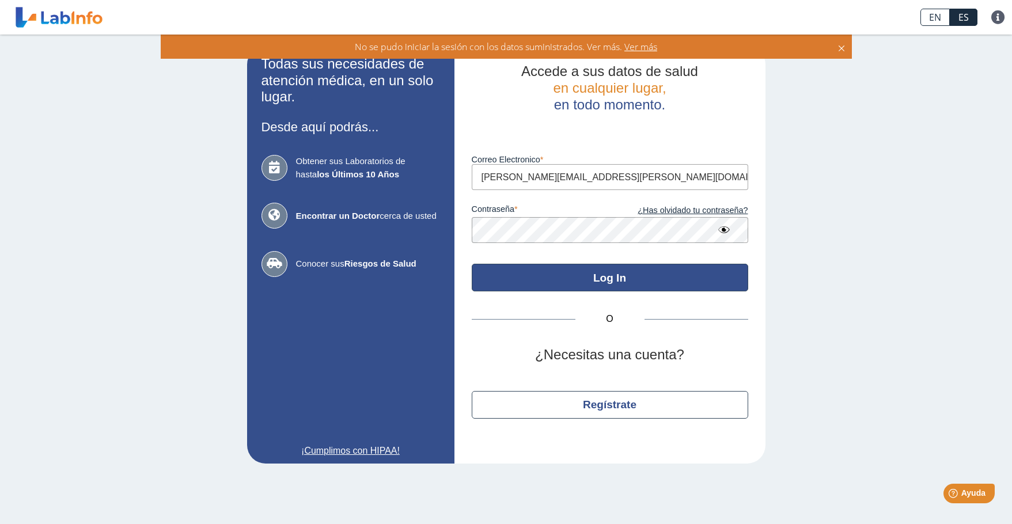
click at [641, 278] on button "Log In" at bounding box center [610, 278] width 277 height 28
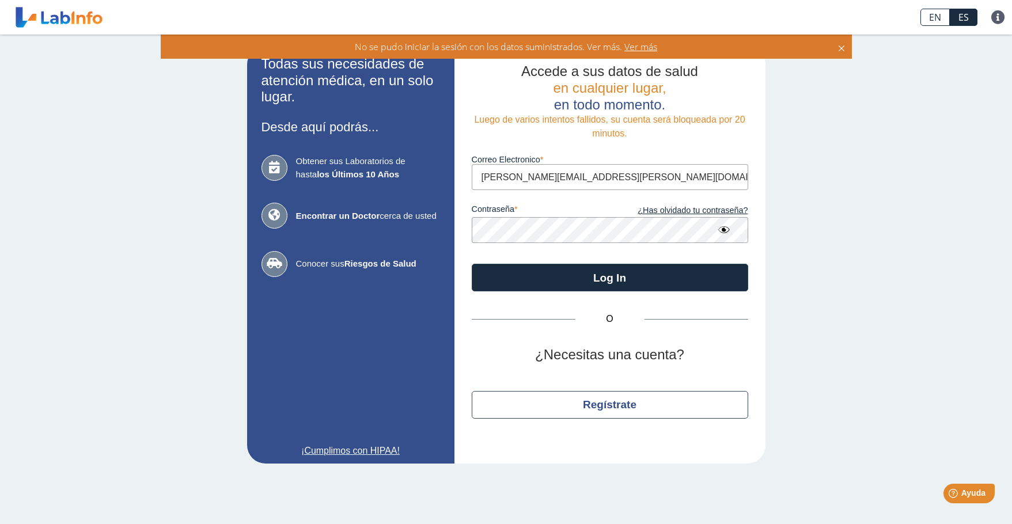
click at [403, 234] on app-login "Todas sus necesidades de atención médica, en un solo lugar. Desde aquí podrás..…" at bounding box center [506, 255] width 518 height 418
click at [698, 209] on link "¿Has olvidado tu contraseña?" at bounding box center [679, 211] width 138 height 13
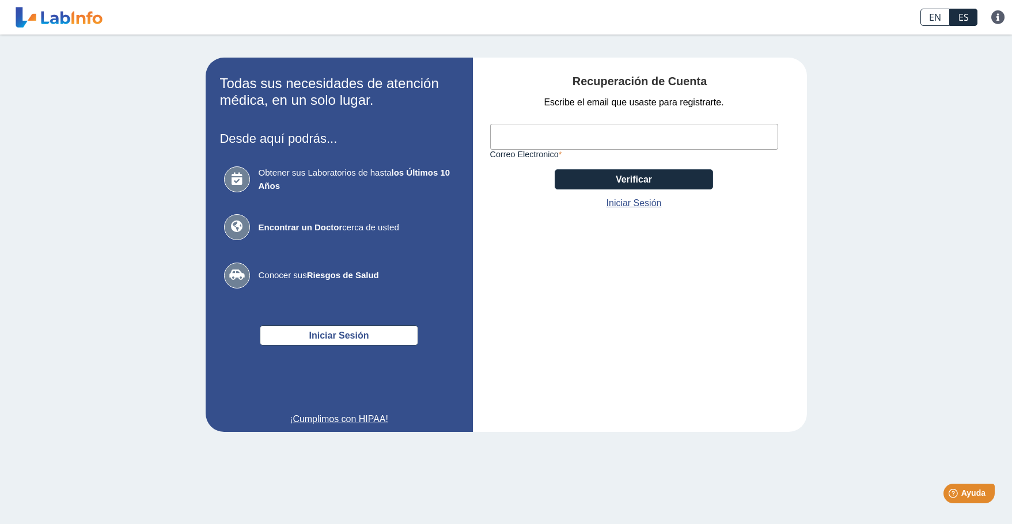
click at [524, 138] on input "Correo Electronico" at bounding box center [634, 137] width 288 height 26
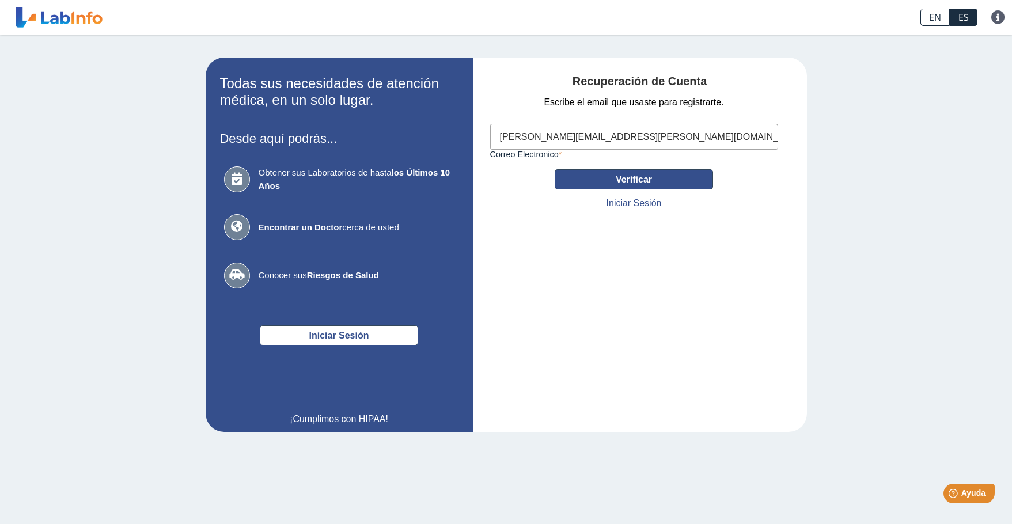
type input "[PERSON_NAME][EMAIL_ADDRESS][PERSON_NAME][DOMAIN_NAME]"
click at [641, 173] on button "Verificar" at bounding box center [634, 179] width 158 height 20
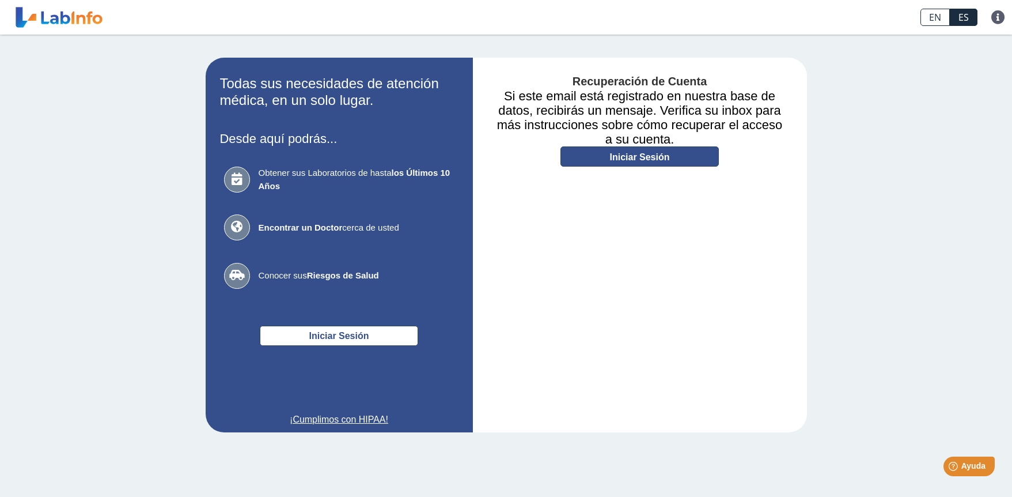
click at [624, 154] on link "Iniciar Sesión" at bounding box center [640, 156] width 158 height 20
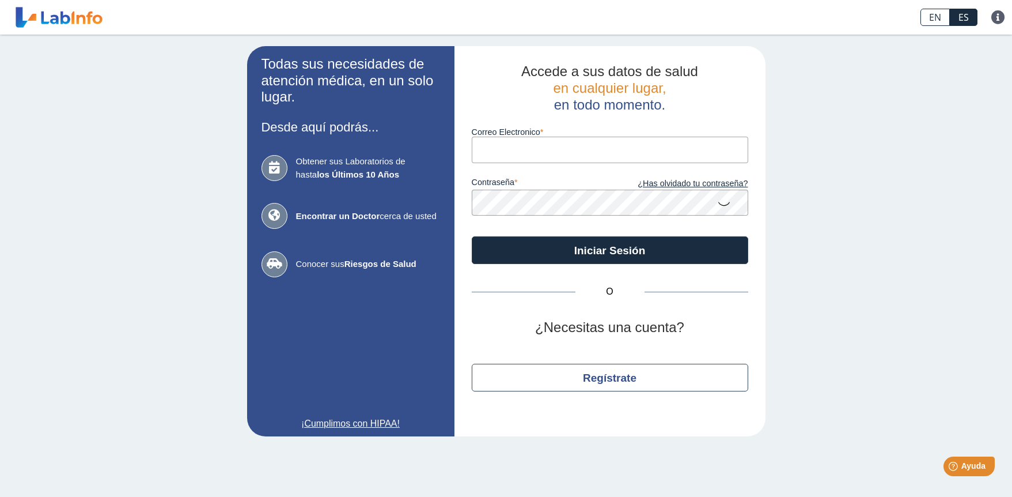
click at [624, 154] on input "Correo Electronico" at bounding box center [610, 150] width 277 height 26
type input "[PERSON_NAME][EMAIL_ADDRESS][PERSON_NAME][DOMAIN_NAME]"
click at [472, 236] on button "Iniciar Sesión" at bounding box center [610, 250] width 277 height 28
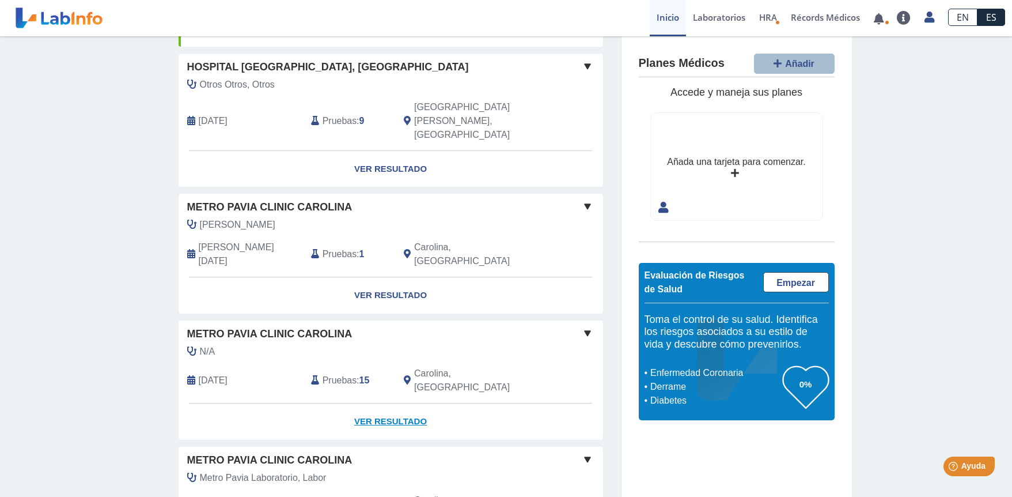
scroll to position [449, 0]
click at [390, 403] on link "Ver Resultado" at bounding box center [391, 421] width 425 height 36
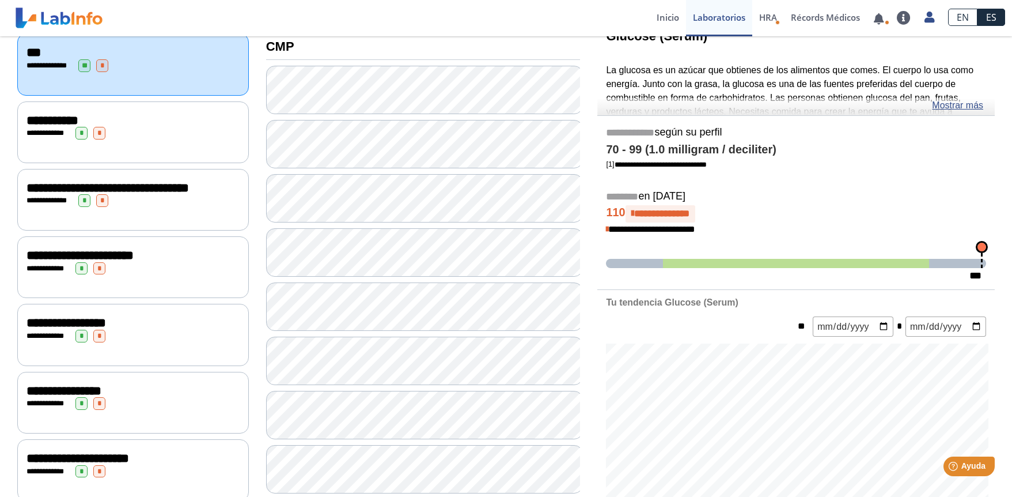
scroll to position [161, 0]
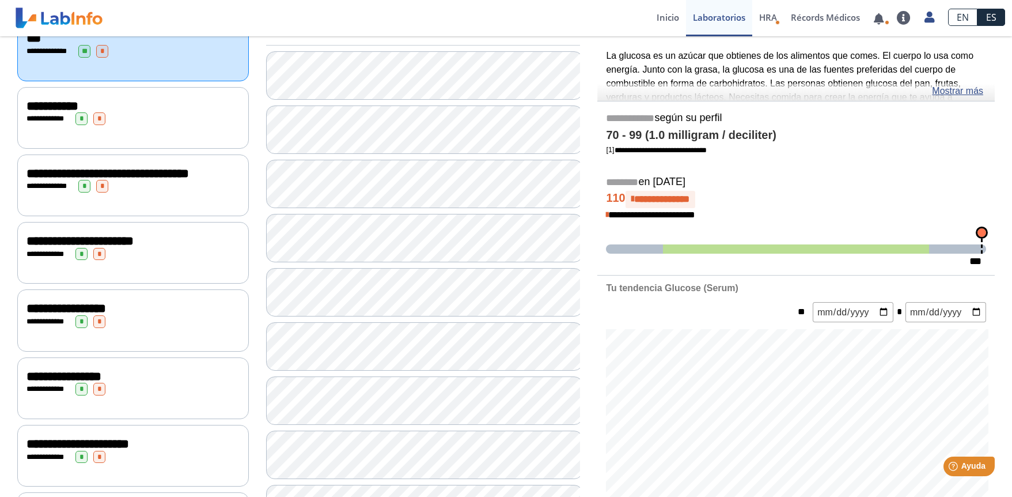
click at [142, 118] on div "**********" at bounding box center [132, 118] width 213 height 13
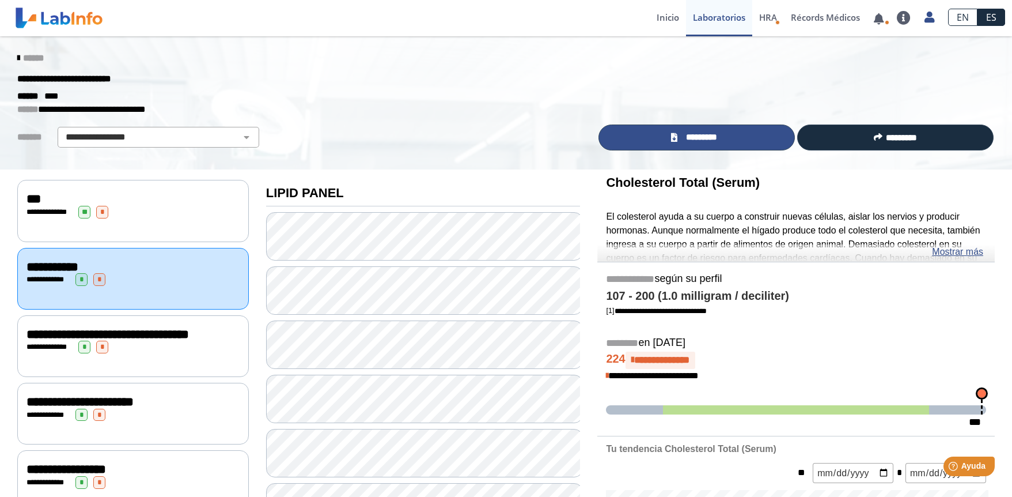
click at [659, 134] on link "*********" at bounding box center [697, 137] width 196 height 26
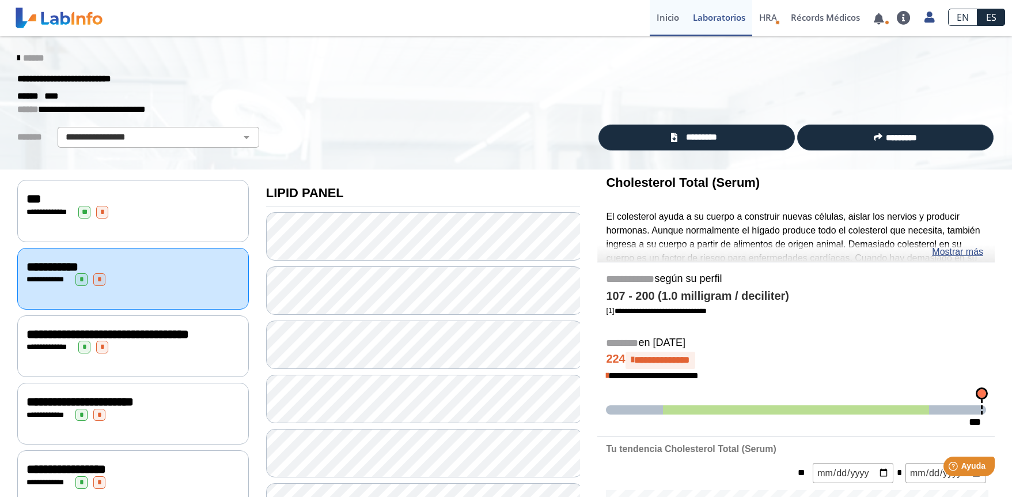
click at [669, 20] on link "Inicio" at bounding box center [668, 18] width 36 height 36
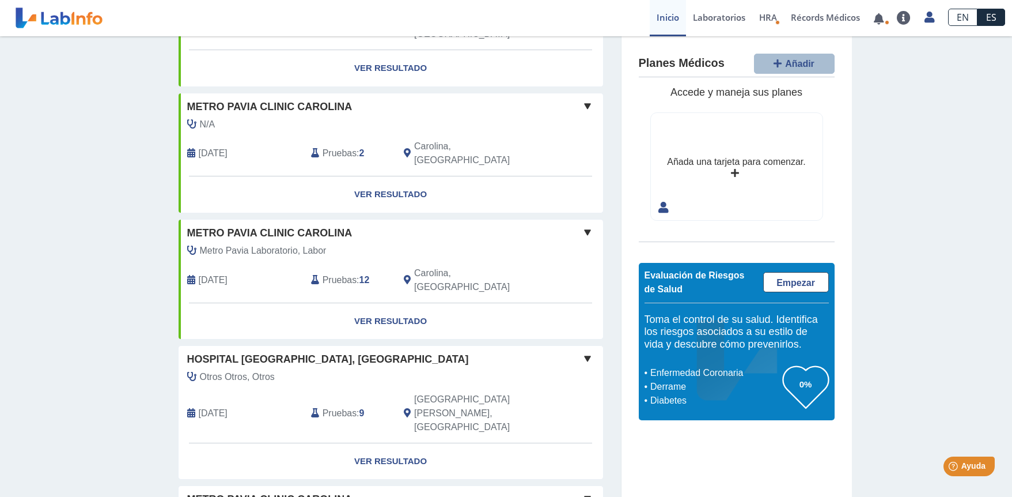
scroll to position [173, 0]
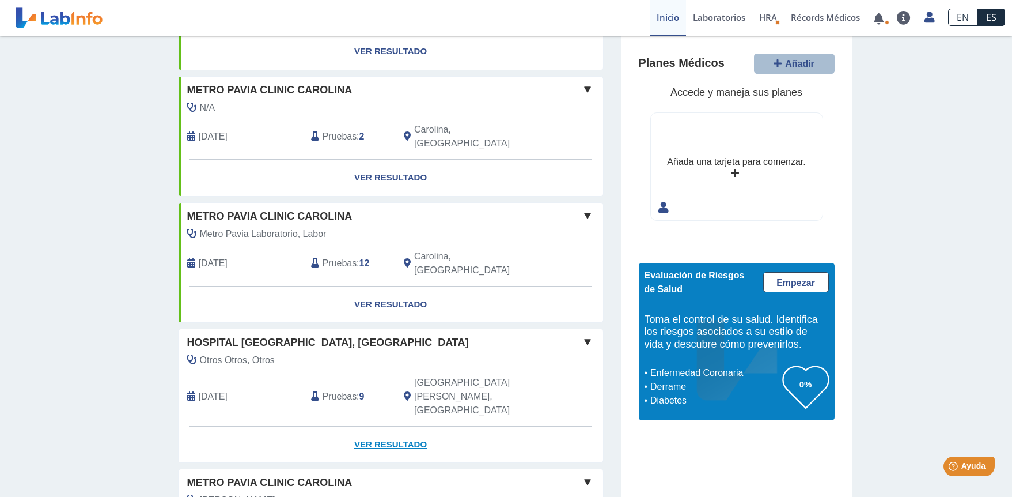
click at [384, 426] on link "Ver Resultado" at bounding box center [391, 444] width 425 height 36
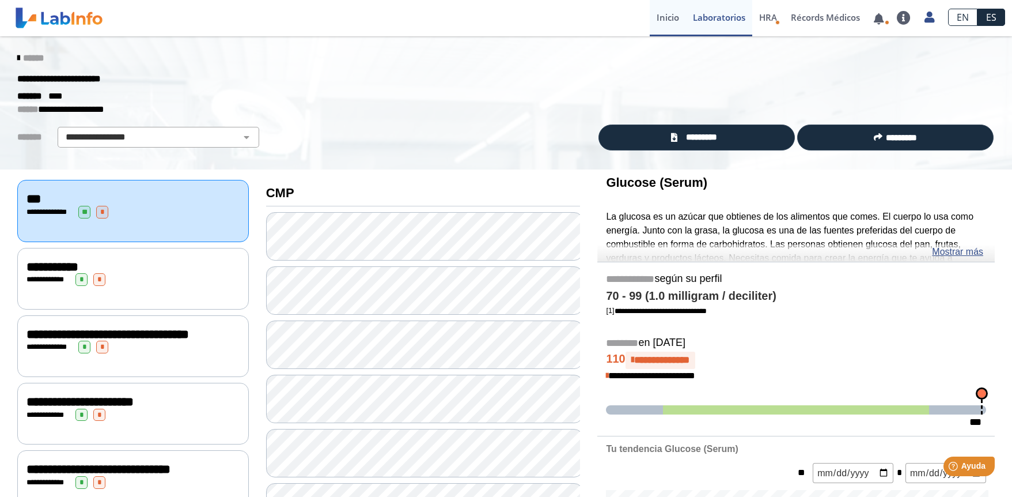
click at [658, 17] on link "Inicio" at bounding box center [668, 18] width 36 height 36
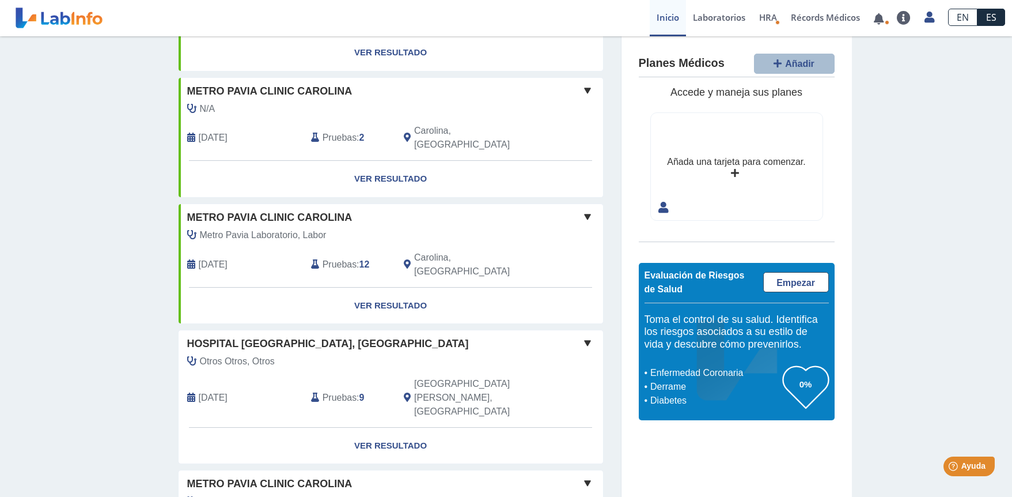
scroll to position [173, 0]
click at [385, 426] on link "Ver Resultado" at bounding box center [391, 444] width 425 height 36
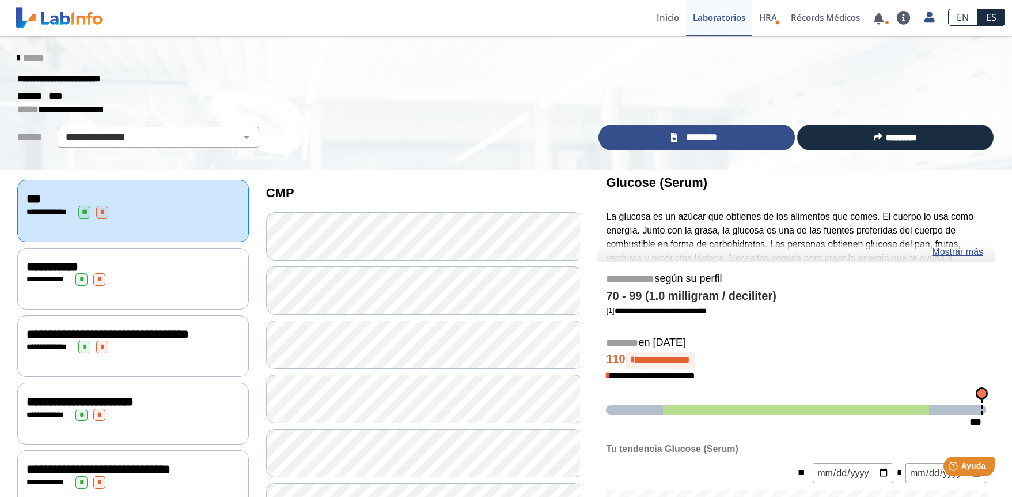
click at [671, 133] on icon at bounding box center [674, 137] width 6 height 9
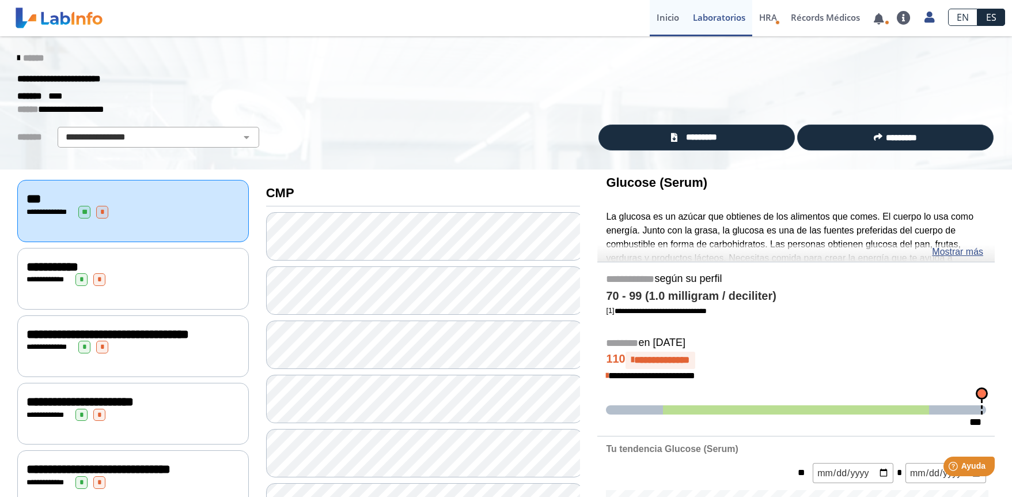
click at [664, 22] on link "Inicio" at bounding box center [668, 18] width 36 height 36
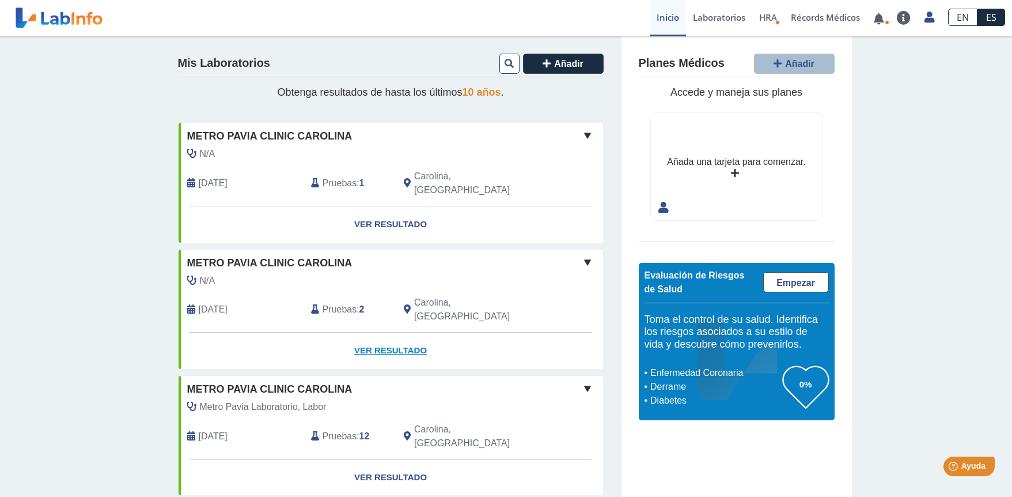
click at [389, 332] on link "Ver Resultado" at bounding box center [391, 350] width 425 height 36
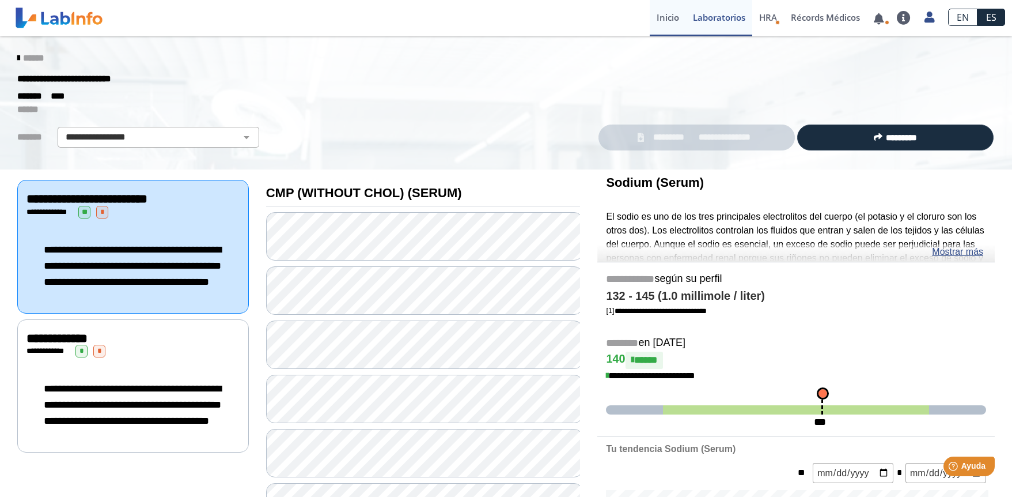
click at [667, 20] on link "Inicio" at bounding box center [668, 18] width 36 height 36
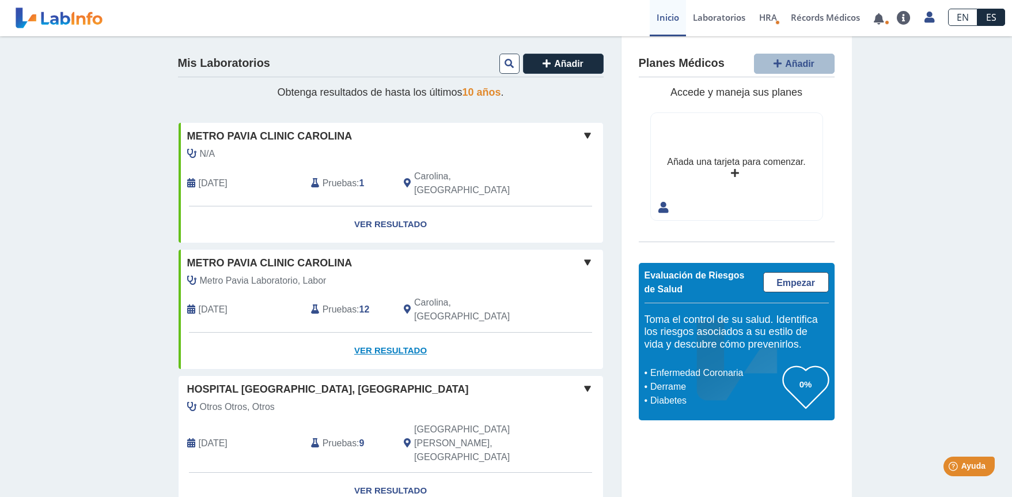
click at [366, 332] on link "Ver Resultado" at bounding box center [391, 350] width 425 height 36
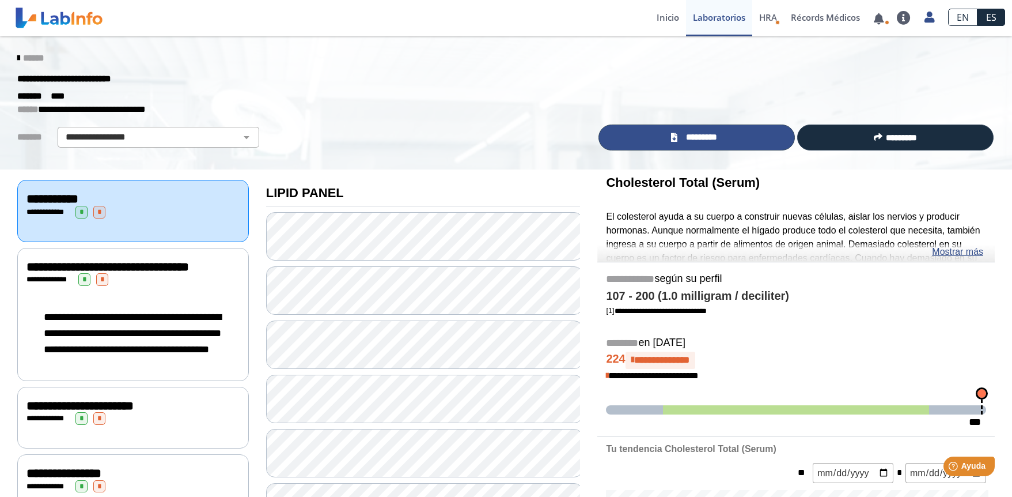
click at [709, 139] on span "*********" at bounding box center [702, 137] width 42 height 13
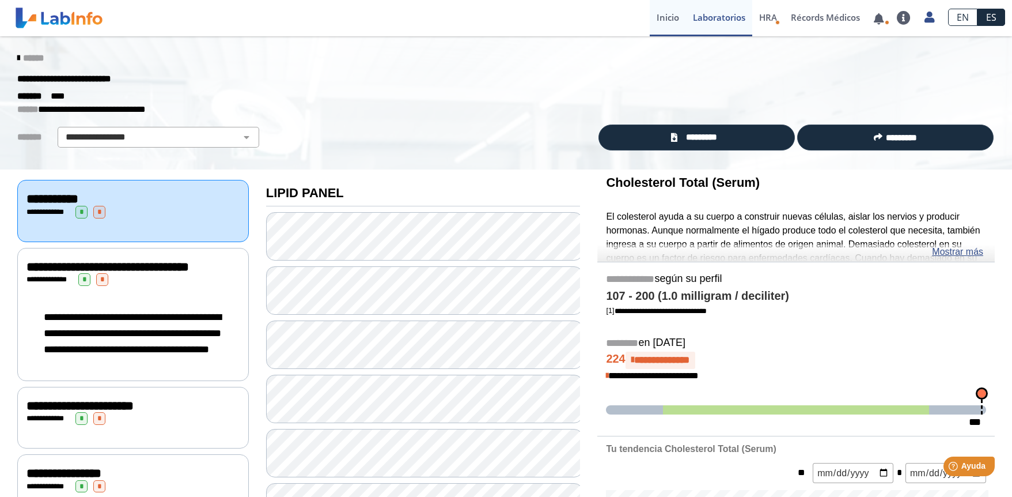
click at [661, 17] on link "Inicio" at bounding box center [668, 18] width 36 height 36
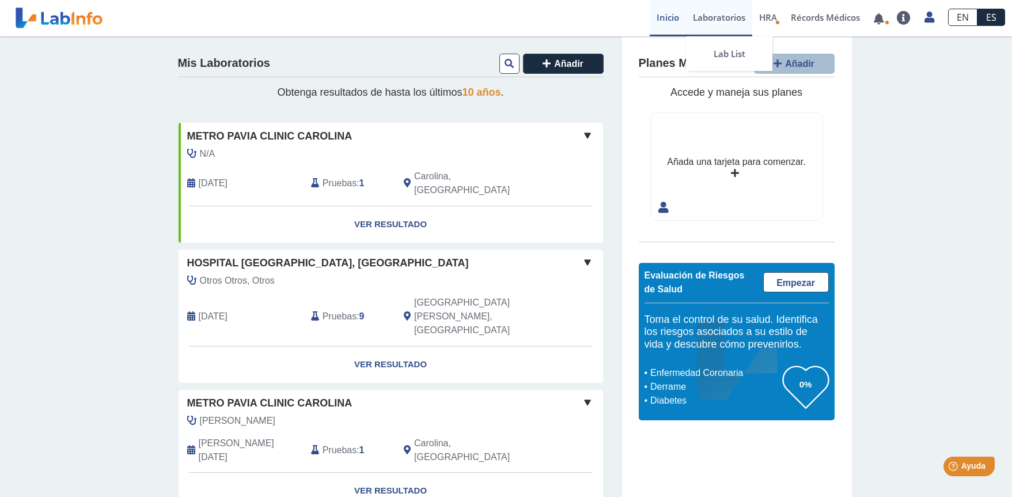
click at [707, 25] on link "Laboratorios" at bounding box center [719, 18] width 66 height 36
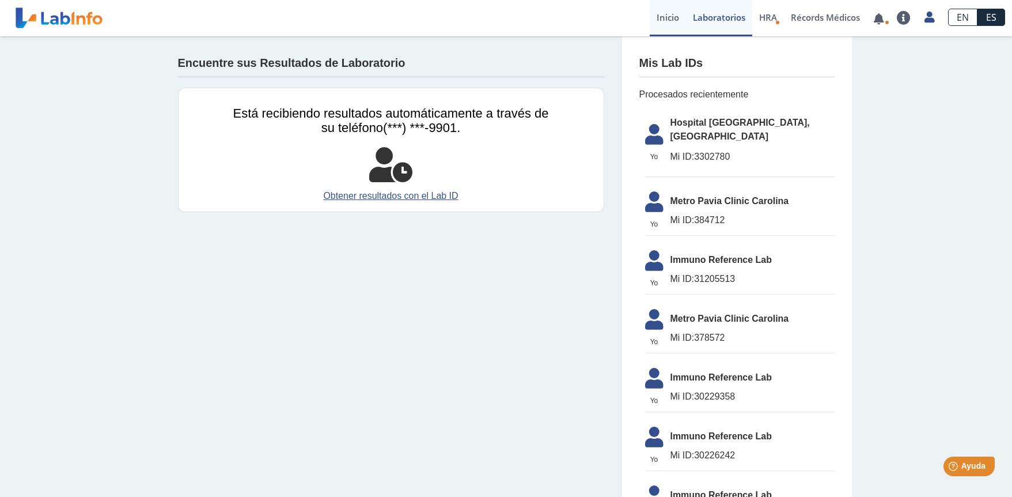
click at [661, 18] on link "Inicio" at bounding box center [668, 18] width 36 height 36
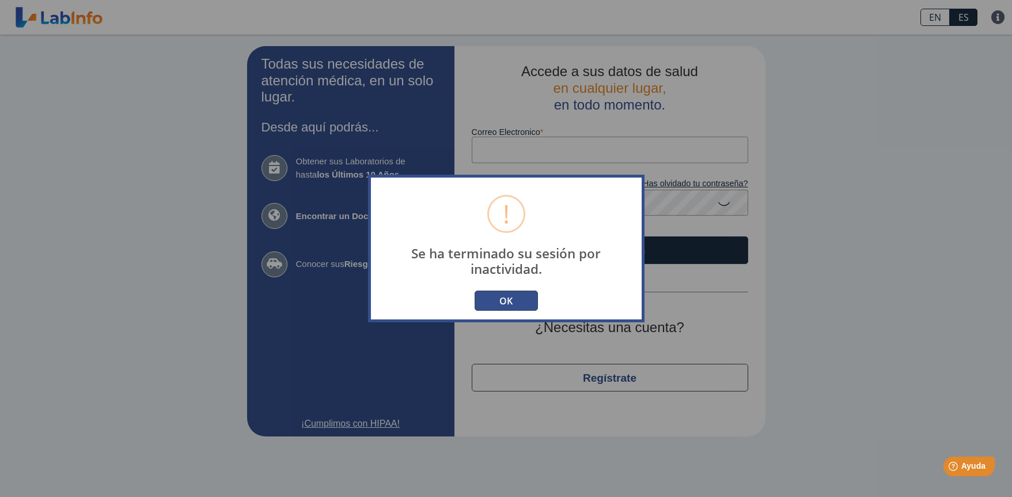
click at [524, 301] on button "OK" at bounding box center [506, 300] width 63 height 20
